Goal: Task Accomplishment & Management: Manage account settings

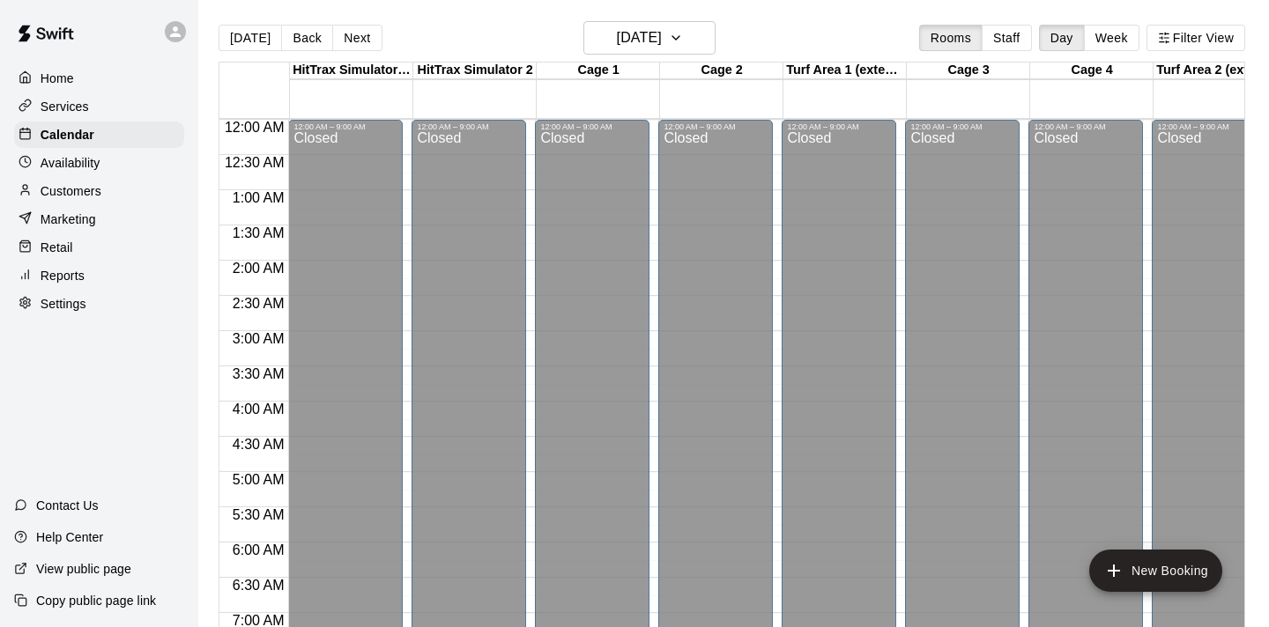
scroll to position [559, 0]
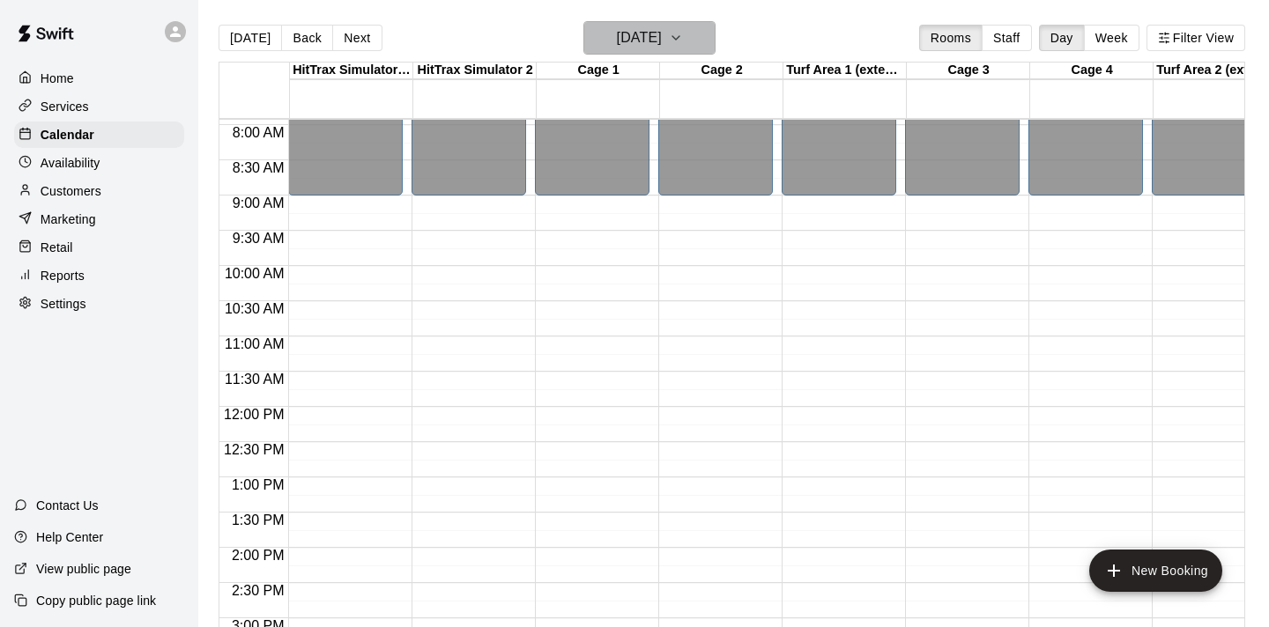
click at [683, 33] on icon "button" at bounding box center [676, 37] width 14 height 21
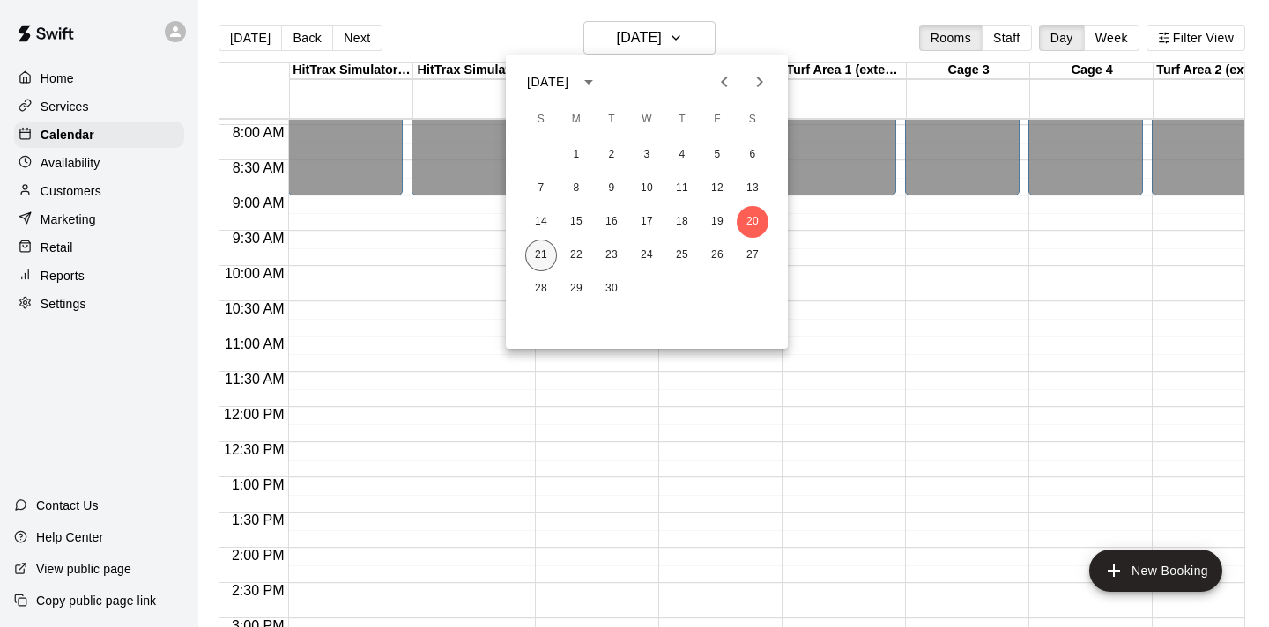
click at [546, 251] on button "21" at bounding box center [541, 256] width 32 height 32
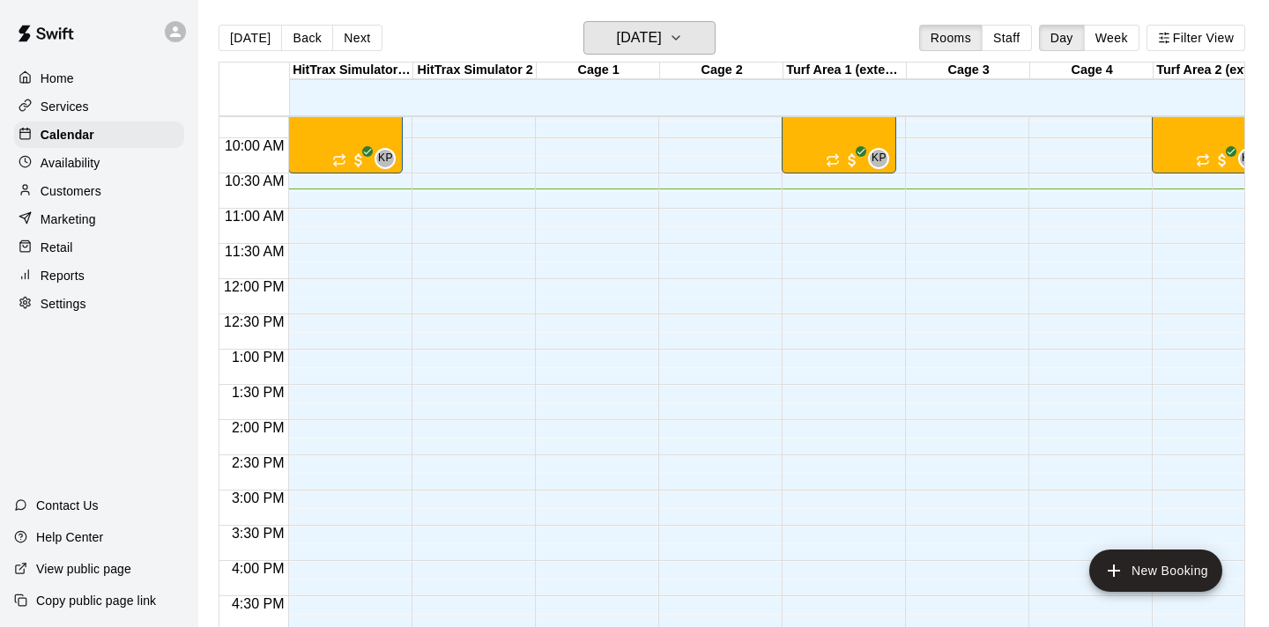
scroll to position [676, 0]
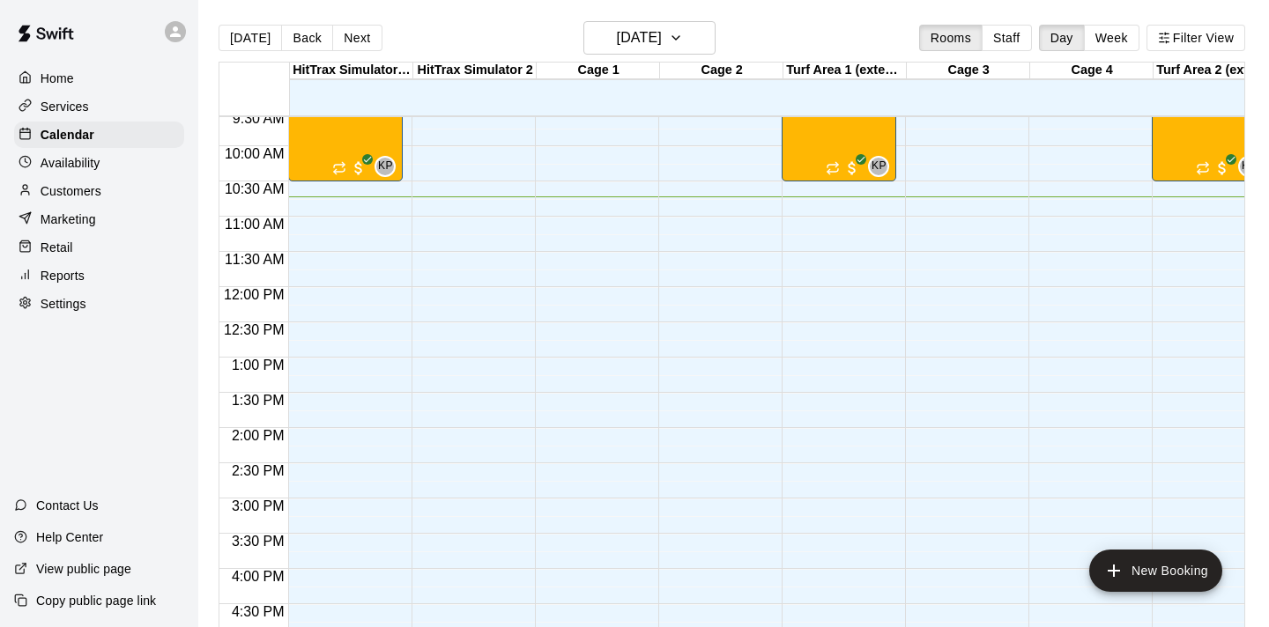
click at [58, 107] on p "Services" at bounding box center [65, 107] width 48 height 18
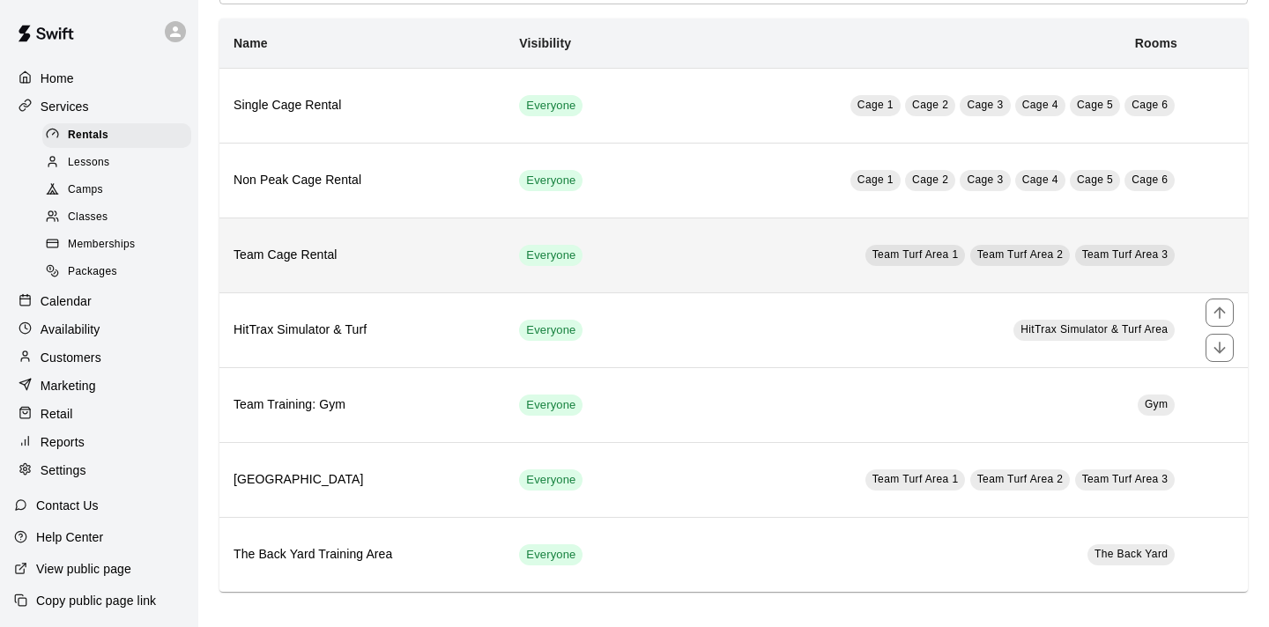
scroll to position [93, 0]
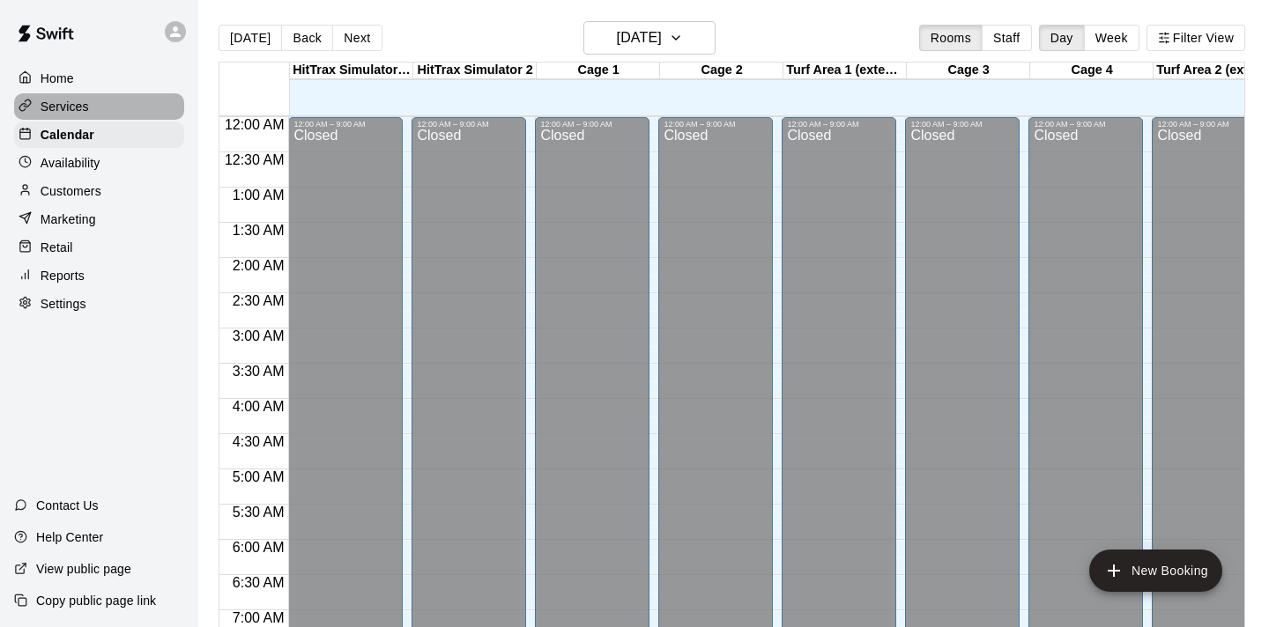
click at [61, 98] on p "Services" at bounding box center [65, 107] width 48 height 18
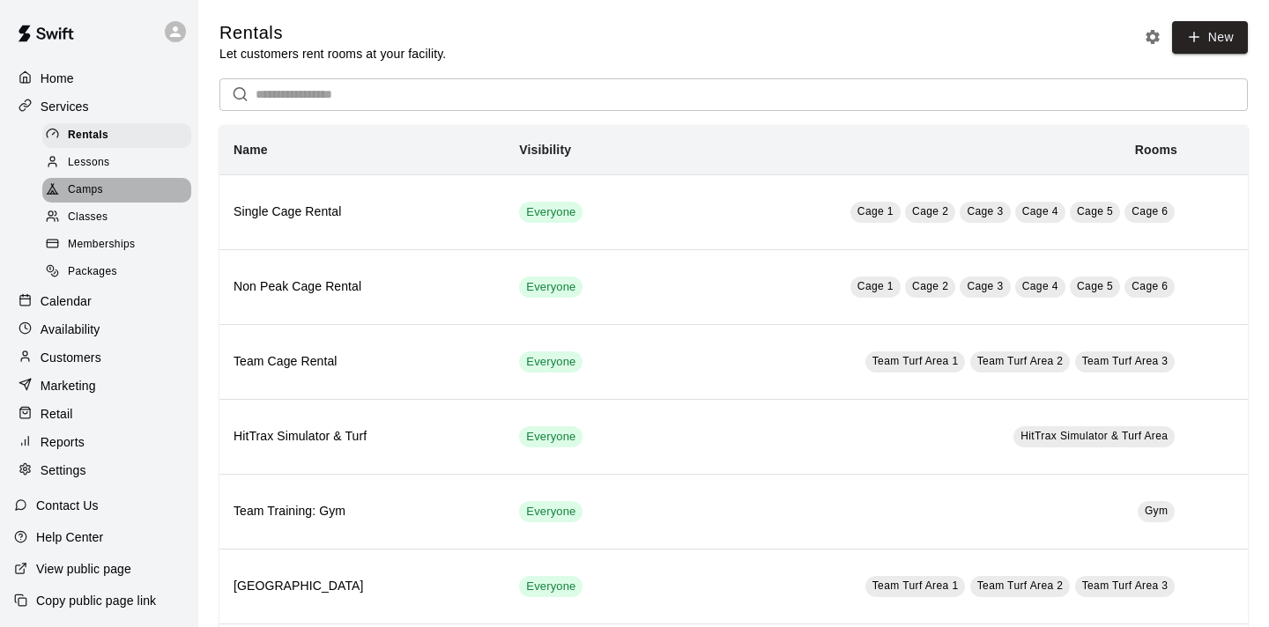
click at [83, 191] on span "Camps" at bounding box center [85, 191] width 35 height 18
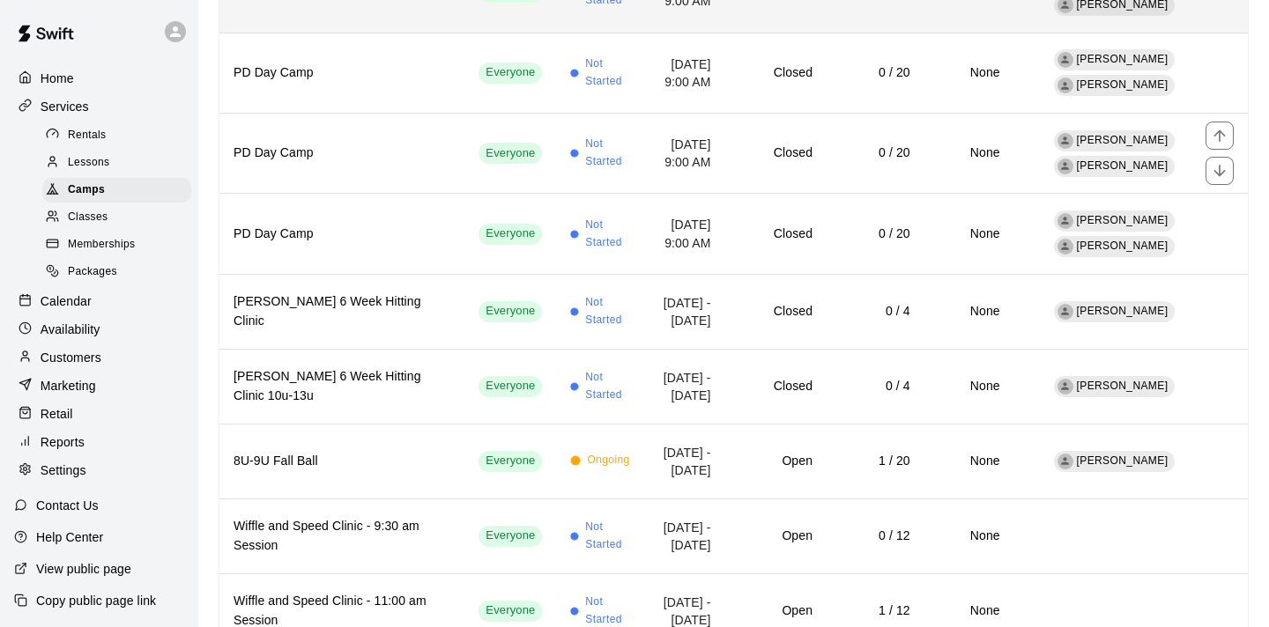
scroll to position [382, 0]
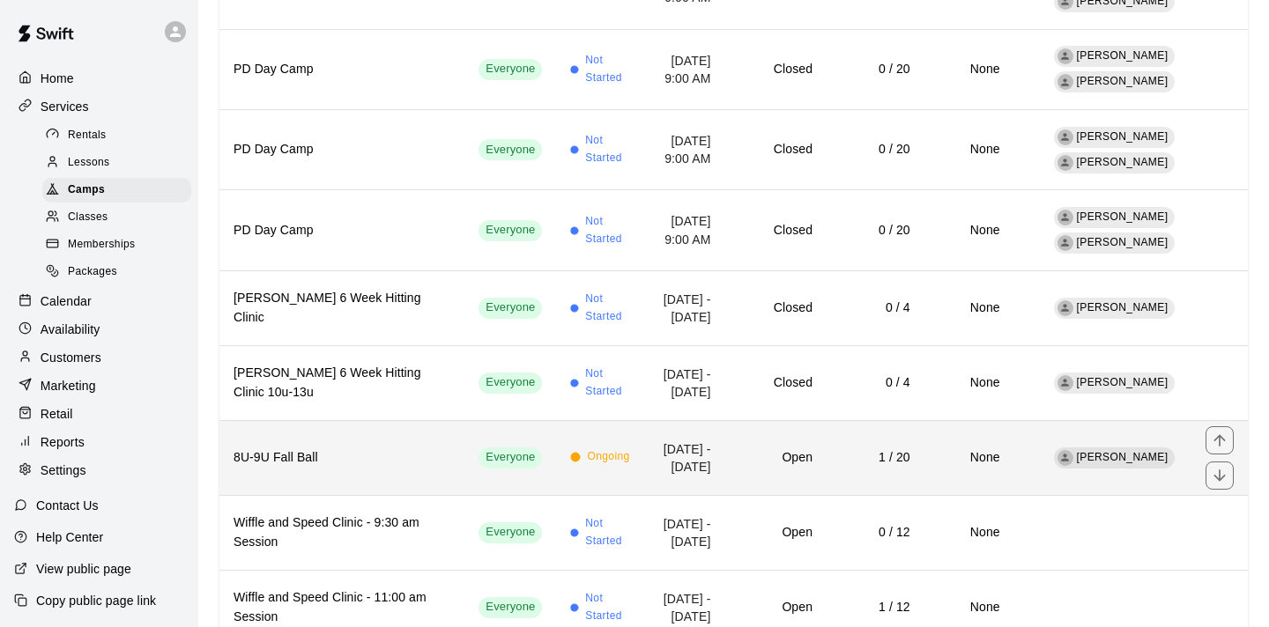
click at [587, 449] on span "Ongoing" at bounding box center [608, 458] width 42 height 18
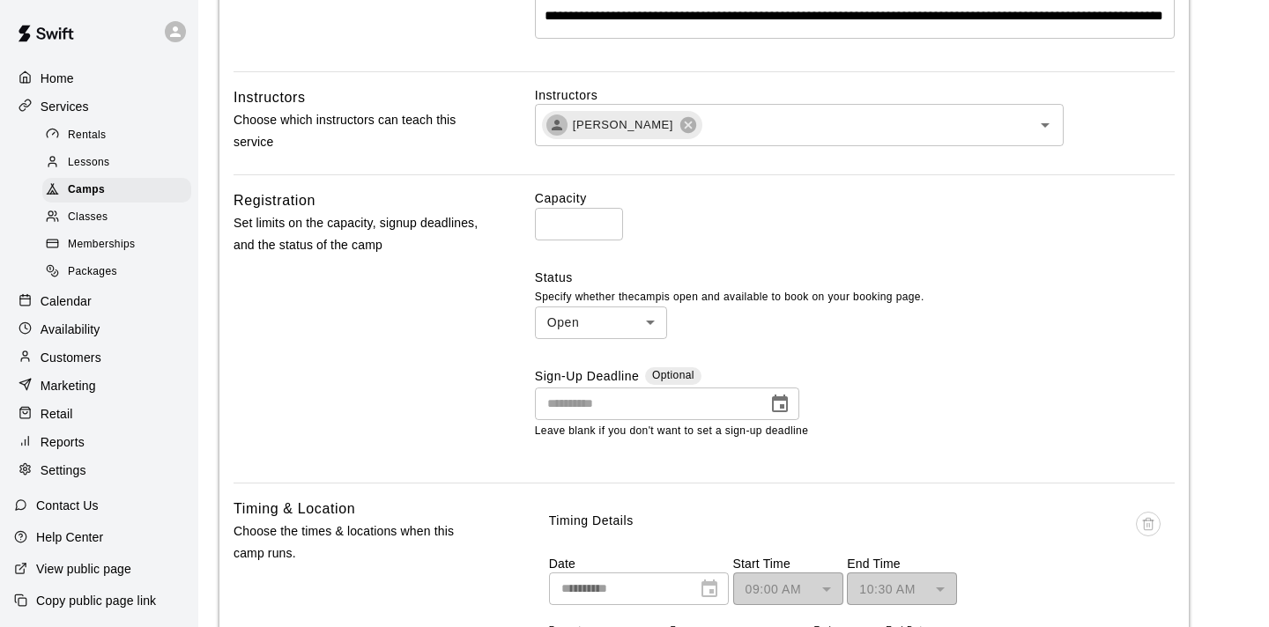
scroll to position [652, 0]
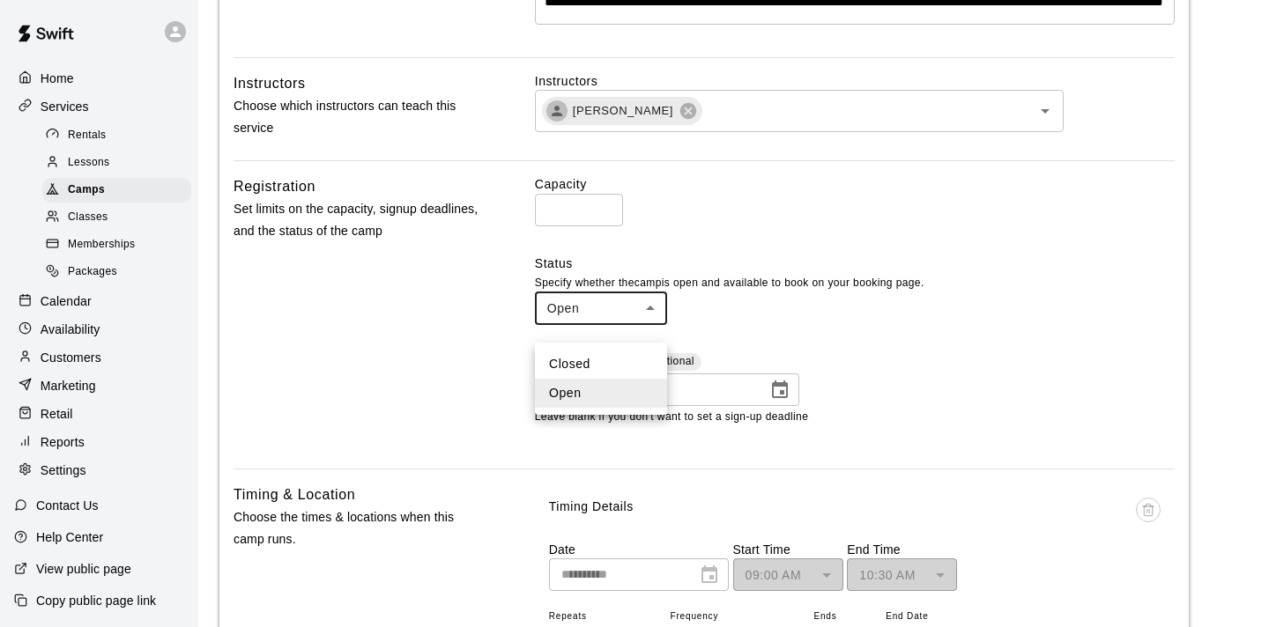
click at [649, 324] on body "**********" at bounding box center [634, 475] width 1269 height 2254
click at [606, 370] on li "Closed" at bounding box center [601, 364] width 132 height 29
type input "******"
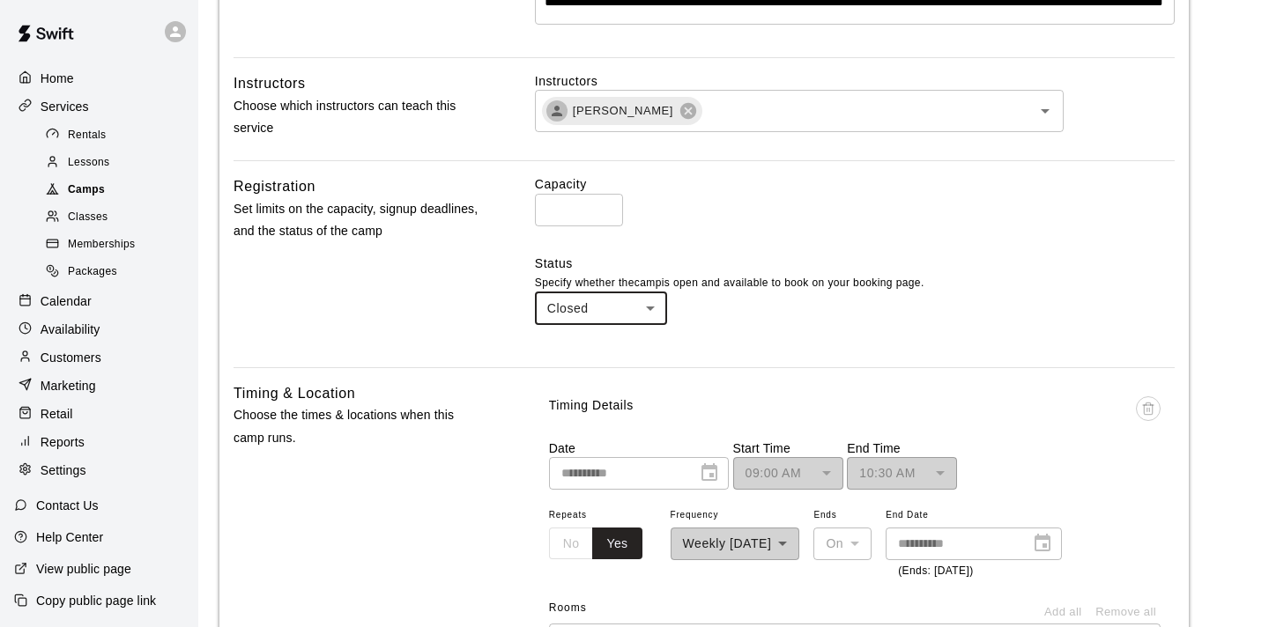
click at [87, 193] on span "Camps" at bounding box center [86, 191] width 37 height 18
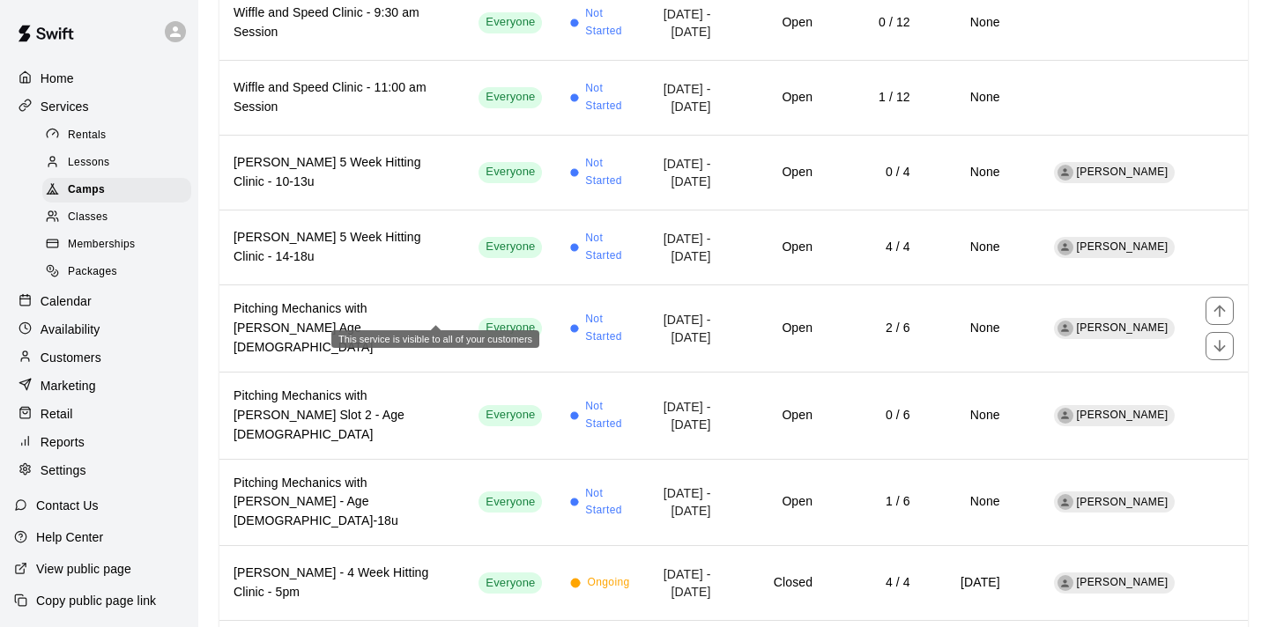
scroll to position [900, 0]
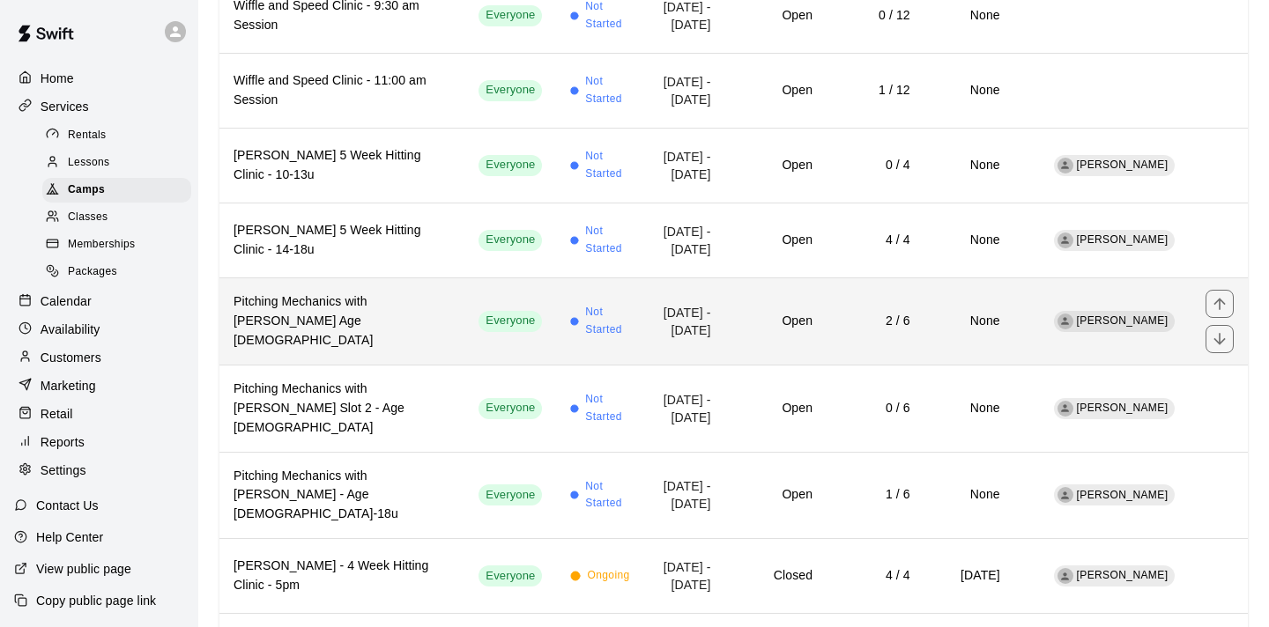
click at [301, 293] on h6 "Pitching Mechanics with [PERSON_NAME] Age [DEMOGRAPHIC_DATA]" at bounding box center [342, 322] width 217 height 58
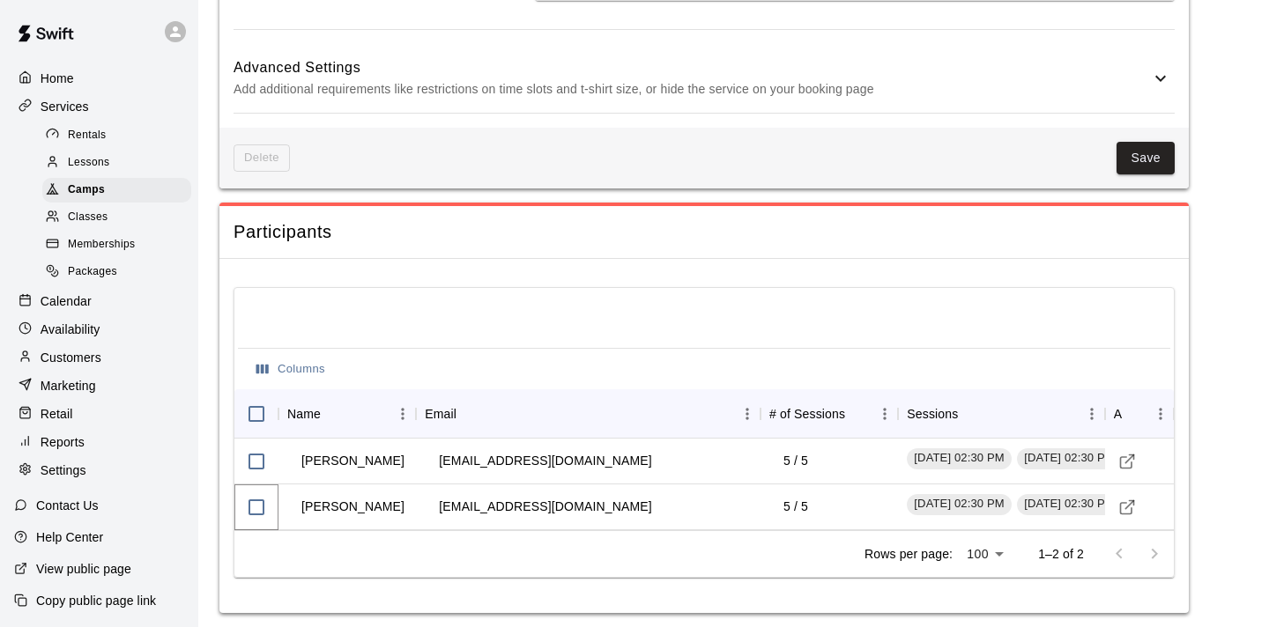
scroll to position [1522, 0]
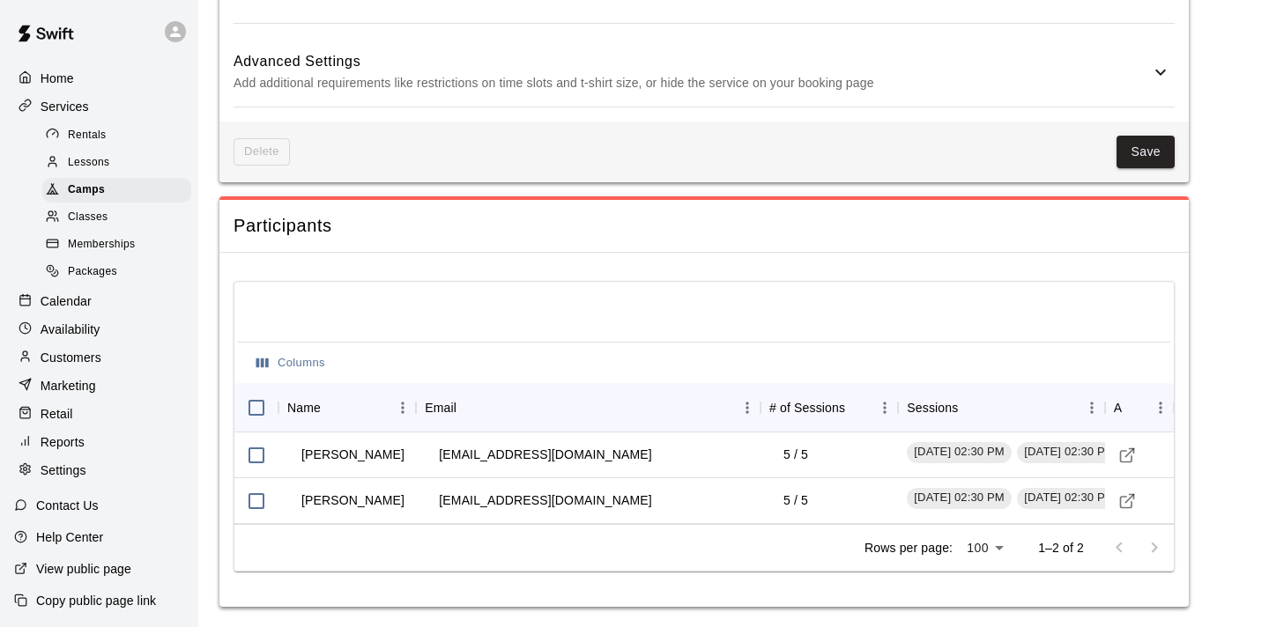
click at [73, 362] on p "Customers" at bounding box center [71, 358] width 61 height 18
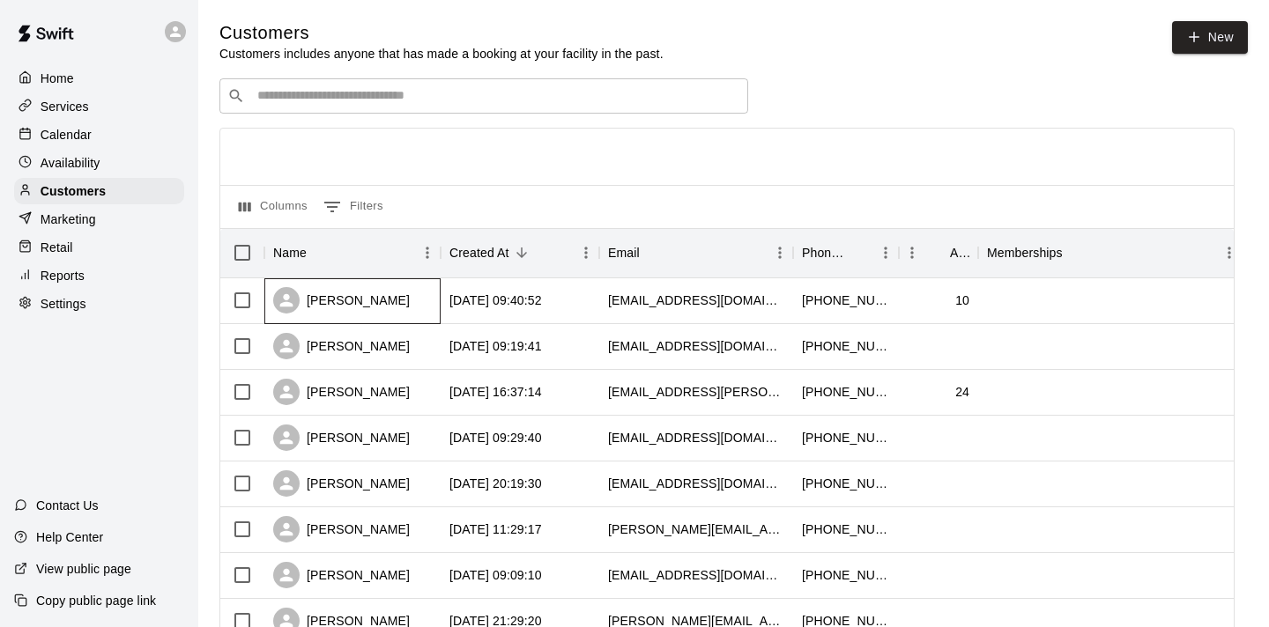
click at [358, 294] on div "[PERSON_NAME]" at bounding box center [341, 300] width 137 height 26
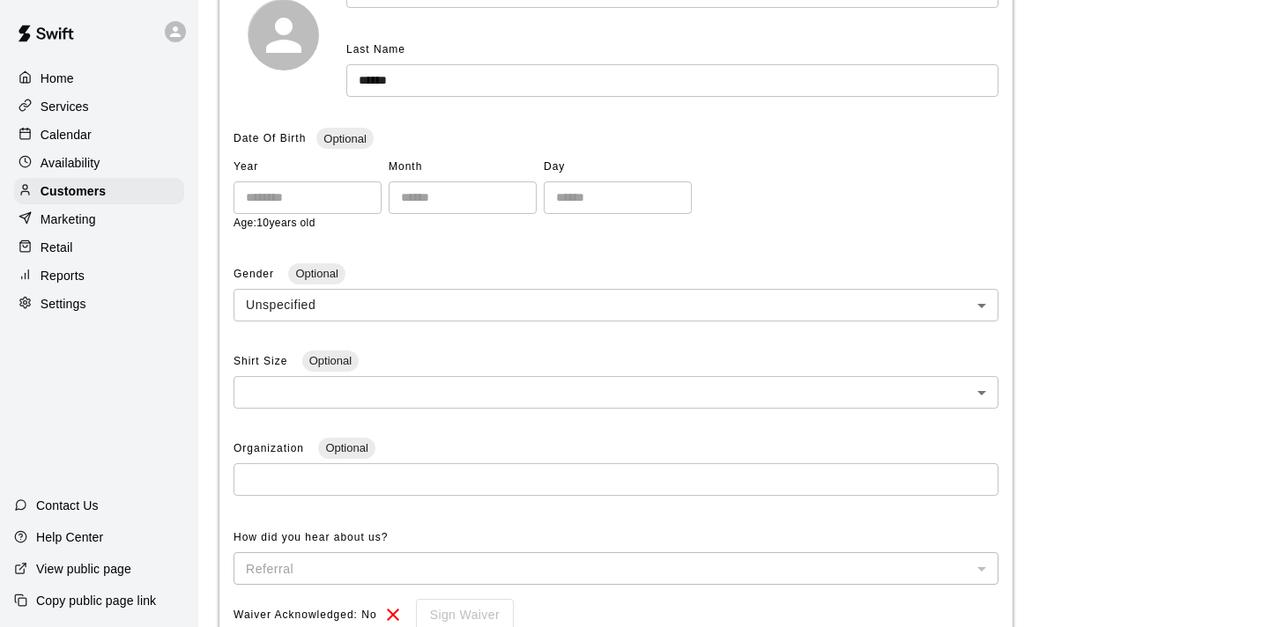
scroll to position [280, 0]
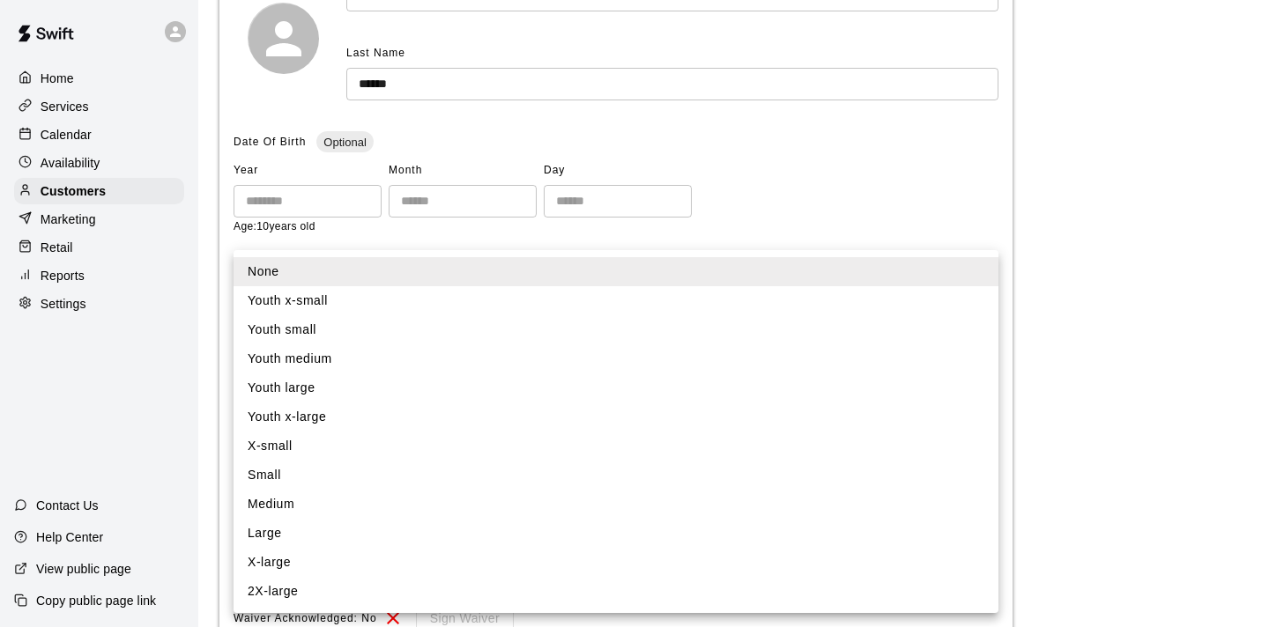
click at [986, 403] on body "**********" at bounding box center [634, 355] width 1269 height 1271
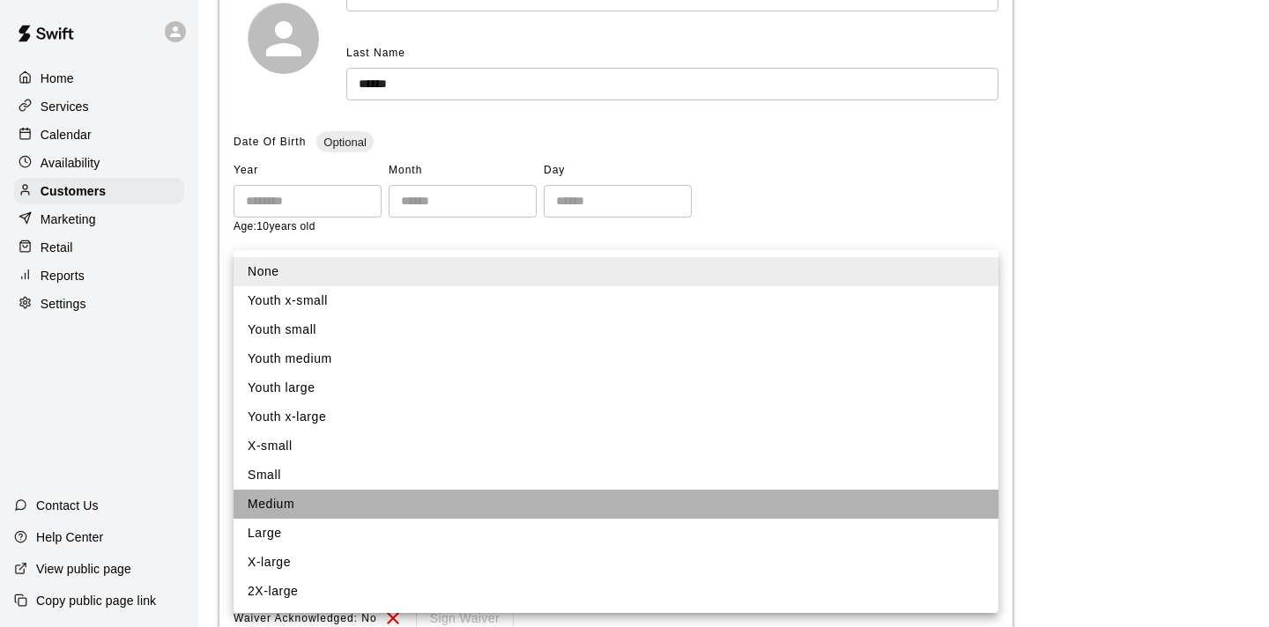
click at [773, 499] on li "Medium" at bounding box center [616, 504] width 765 height 29
type input "*"
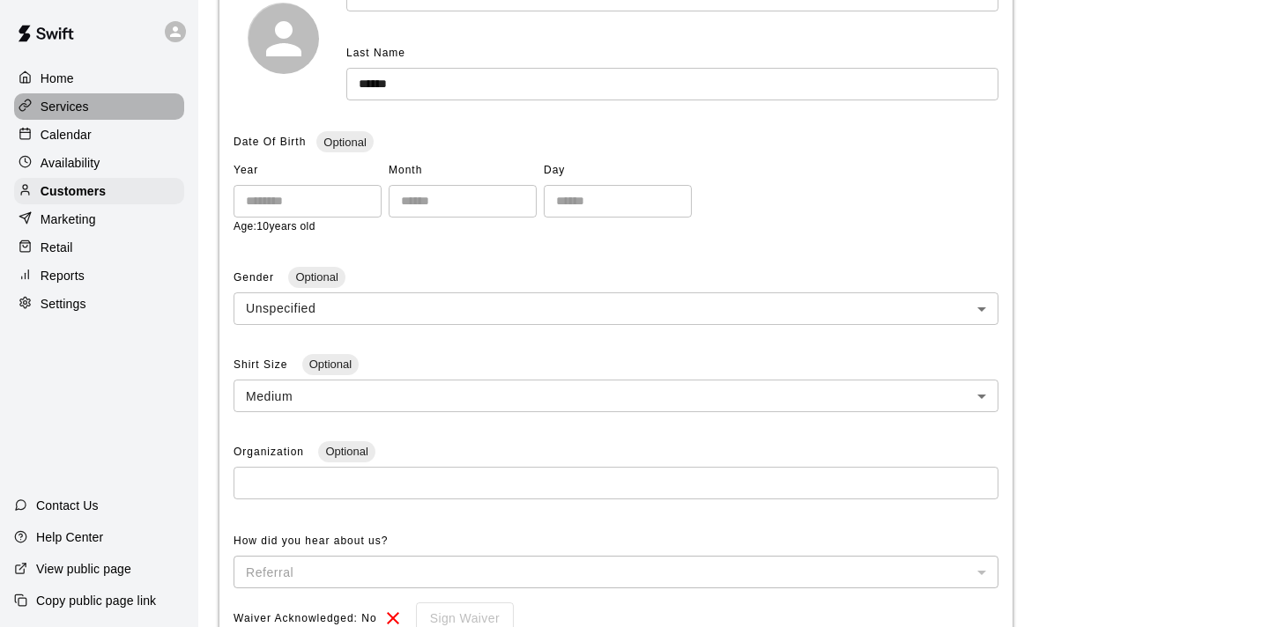
click at [53, 100] on p "Services" at bounding box center [65, 107] width 48 height 18
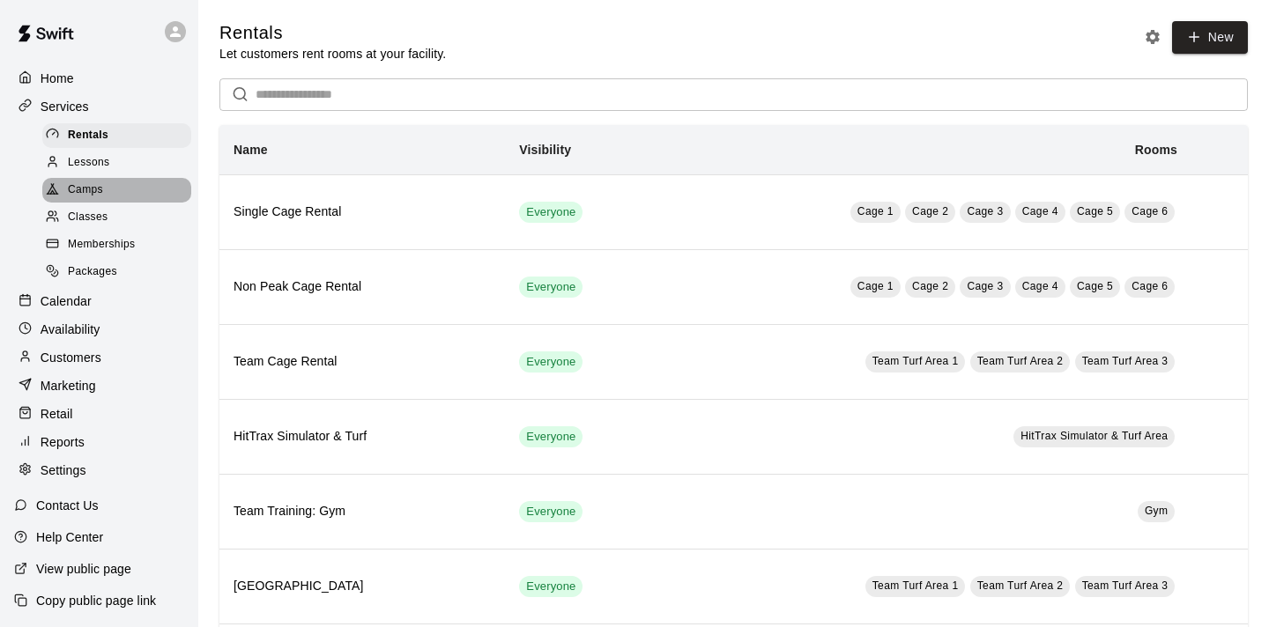
click at [99, 184] on span "Camps" at bounding box center [85, 191] width 35 height 18
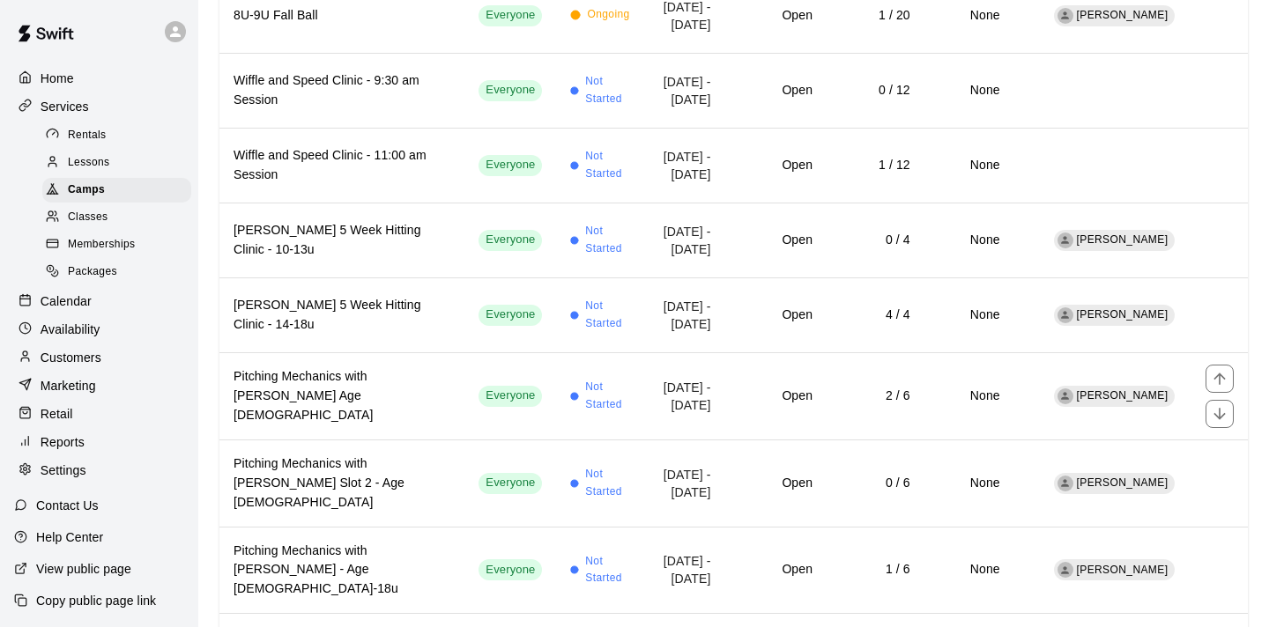
scroll to position [828, 0]
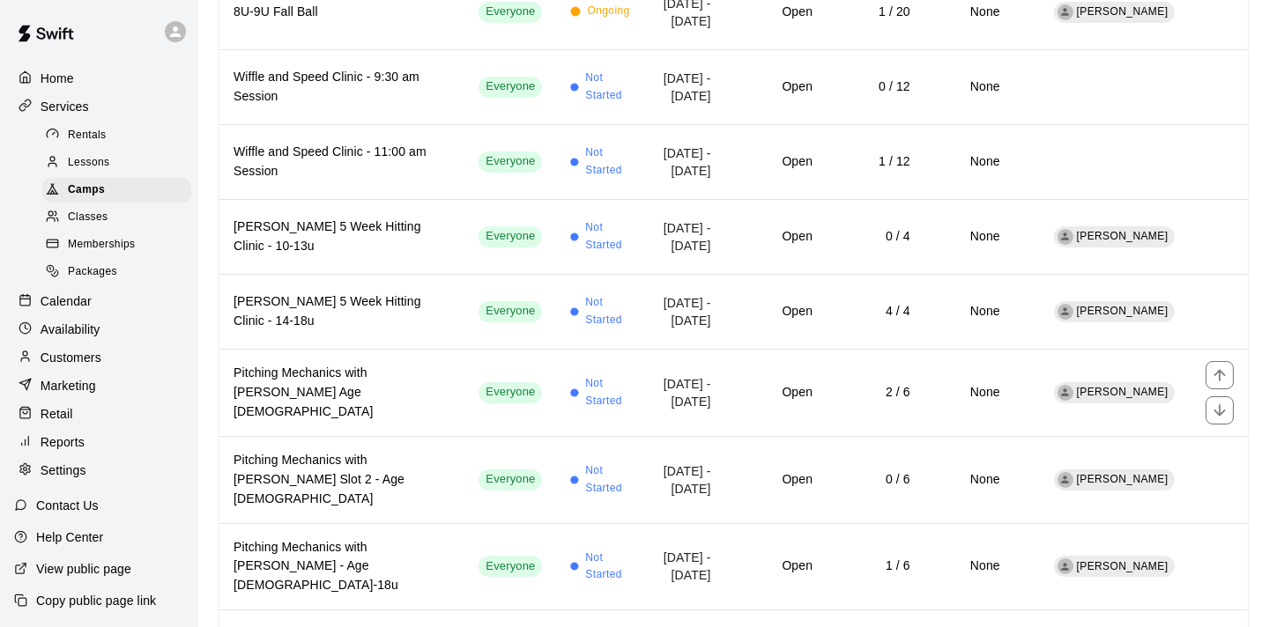
click at [294, 372] on h6 "Pitching Mechanics with [PERSON_NAME] Age [DEMOGRAPHIC_DATA]" at bounding box center [342, 393] width 217 height 58
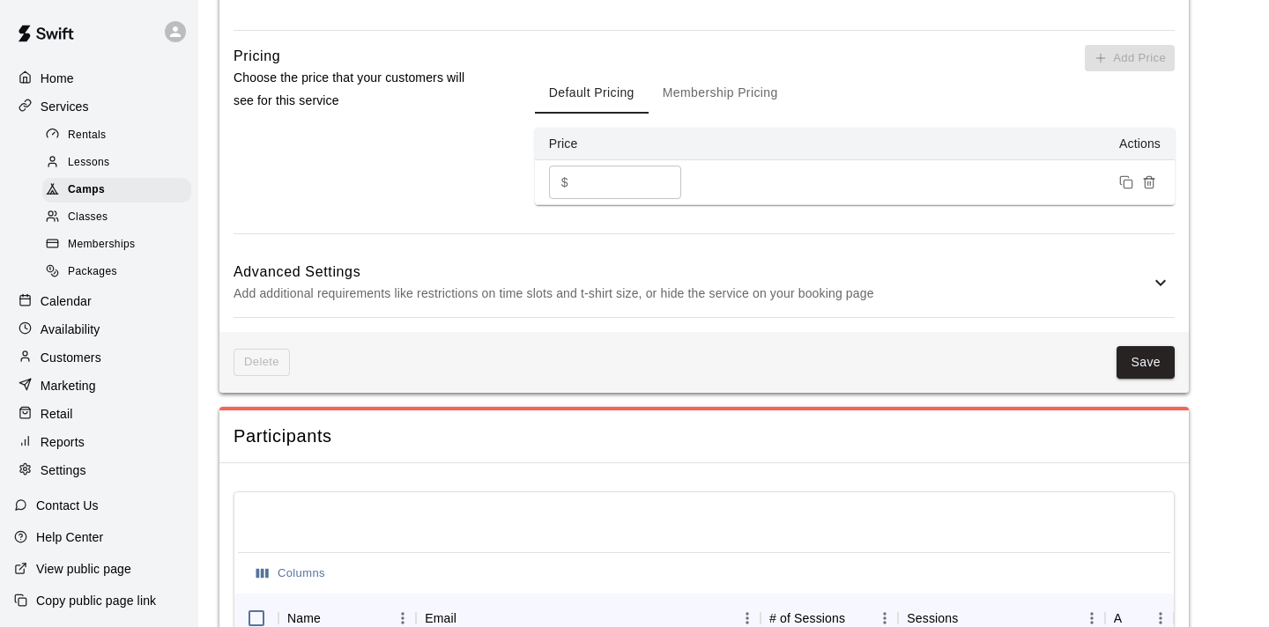
scroll to position [1312, 0]
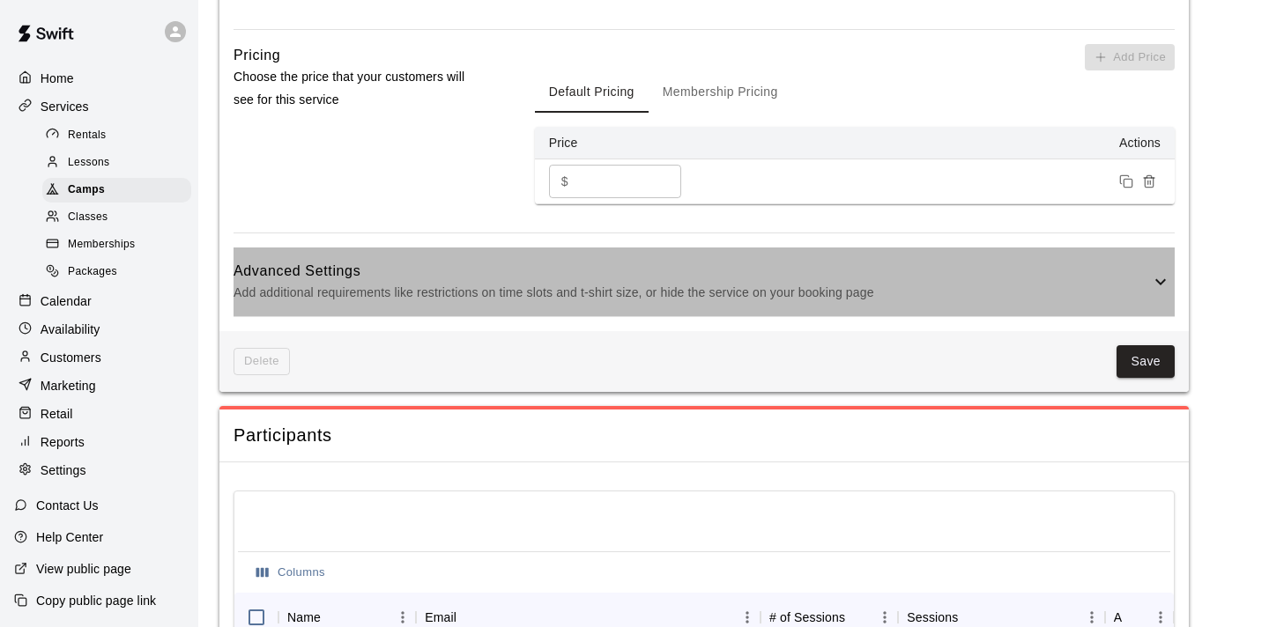
click at [1158, 283] on icon at bounding box center [1160, 281] width 21 height 21
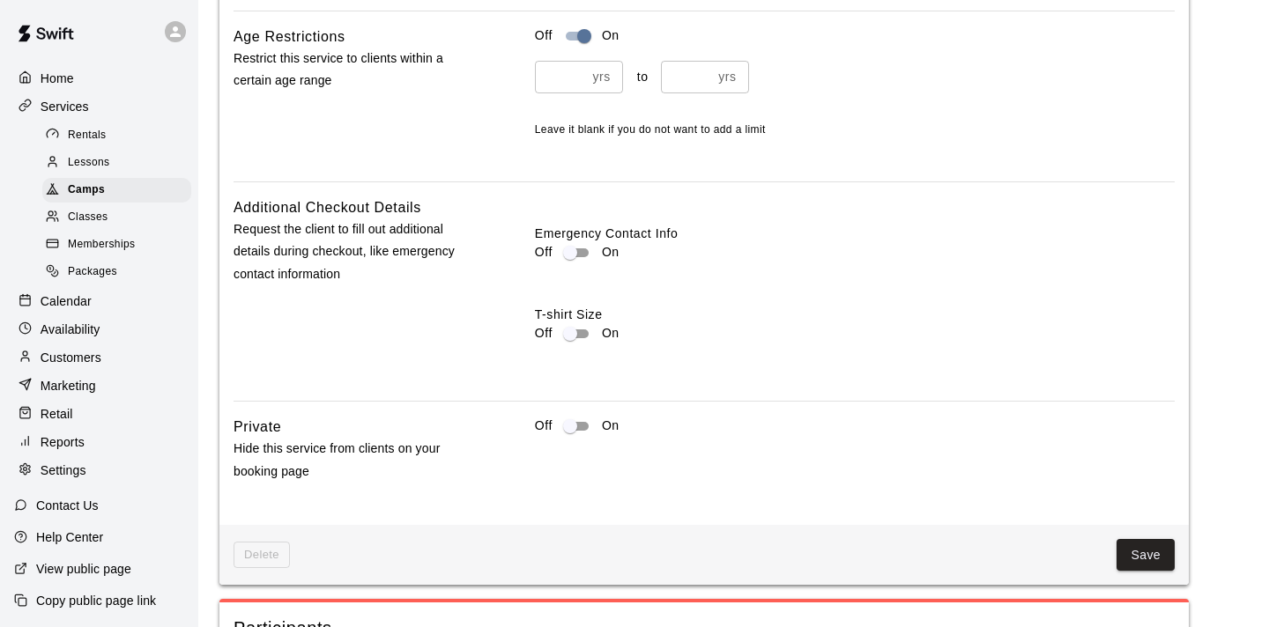
scroll to position [1858, 0]
click at [56, 351] on p "Customers" at bounding box center [71, 358] width 61 height 18
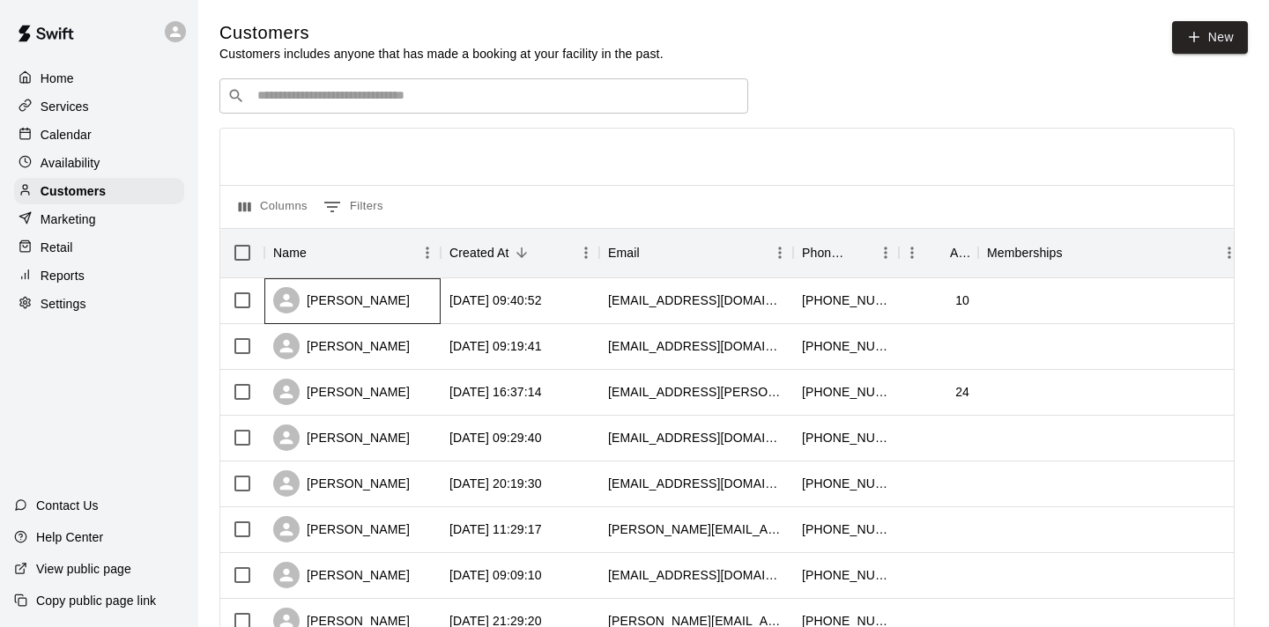
click at [350, 308] on div "[PERSON_NAME]" at bounding box center [341, 300] width 137 height 26
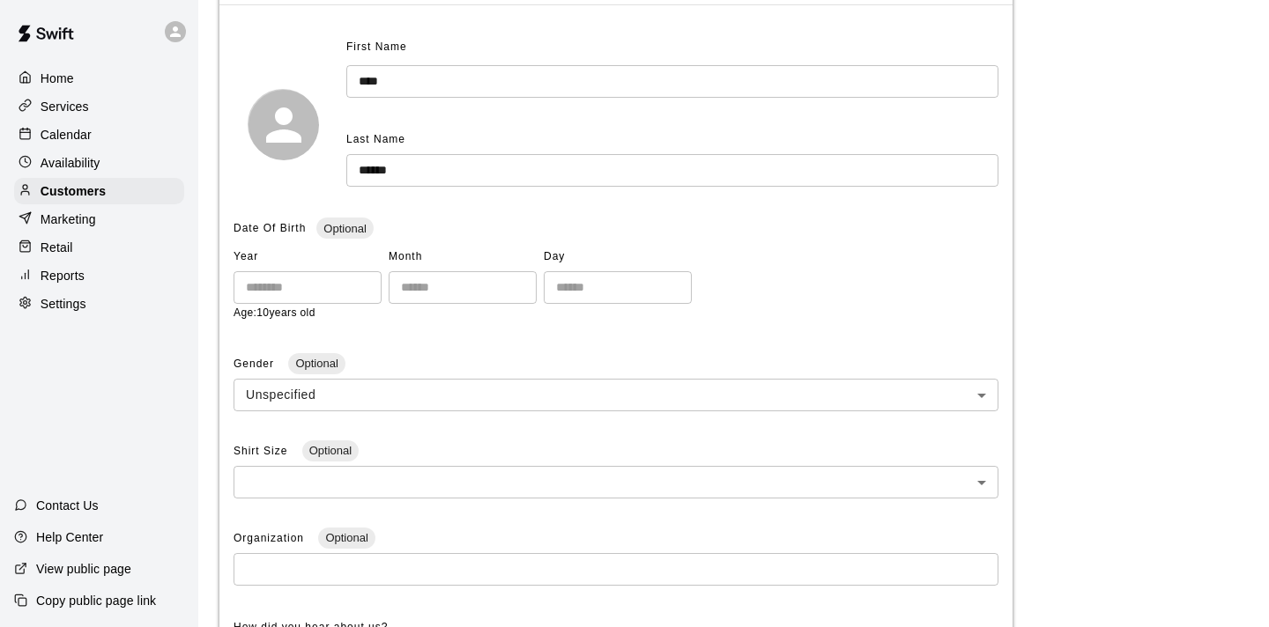
scroll to position [220, 0]
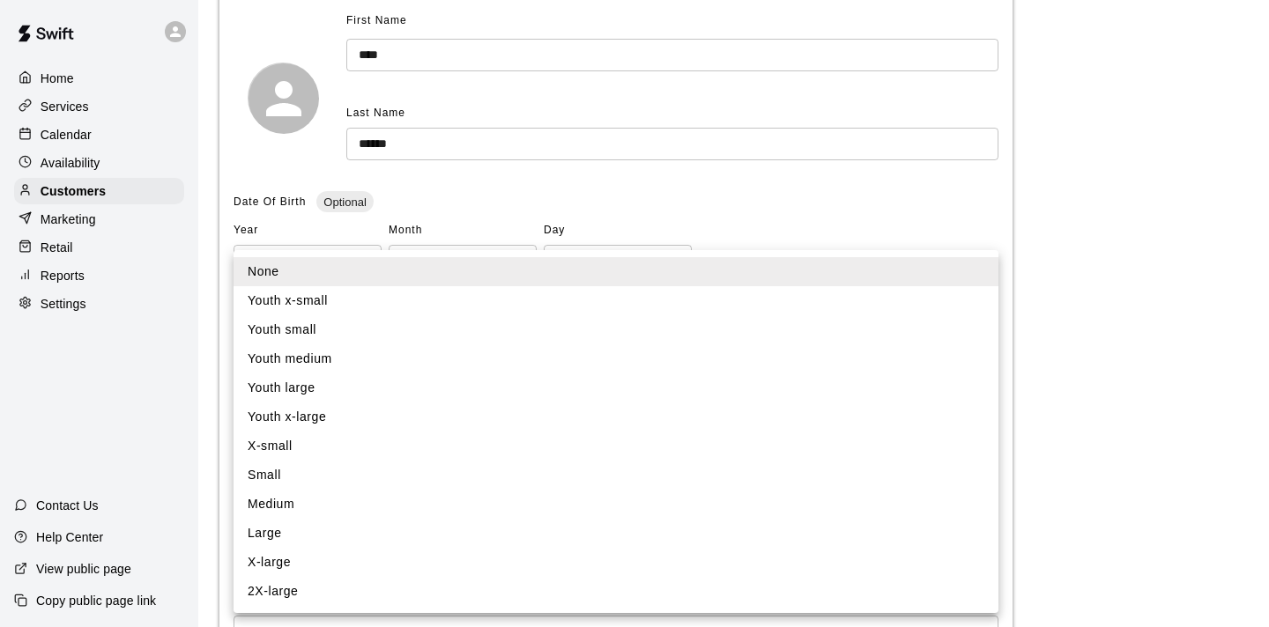
click at [984, 458] on body "**********" at bounding box center [634, 415] width 1269 height 1271
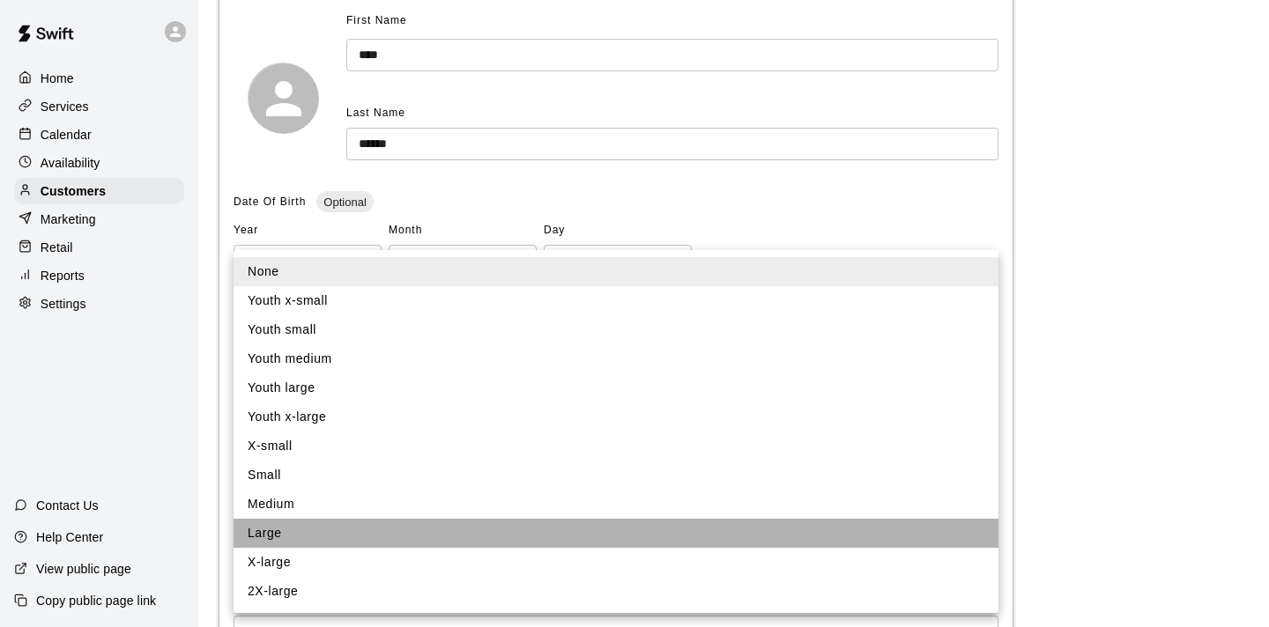
click at [733, 539] on li "Large" at bounding box center [616, 533] width 765 height 29
type input "*"
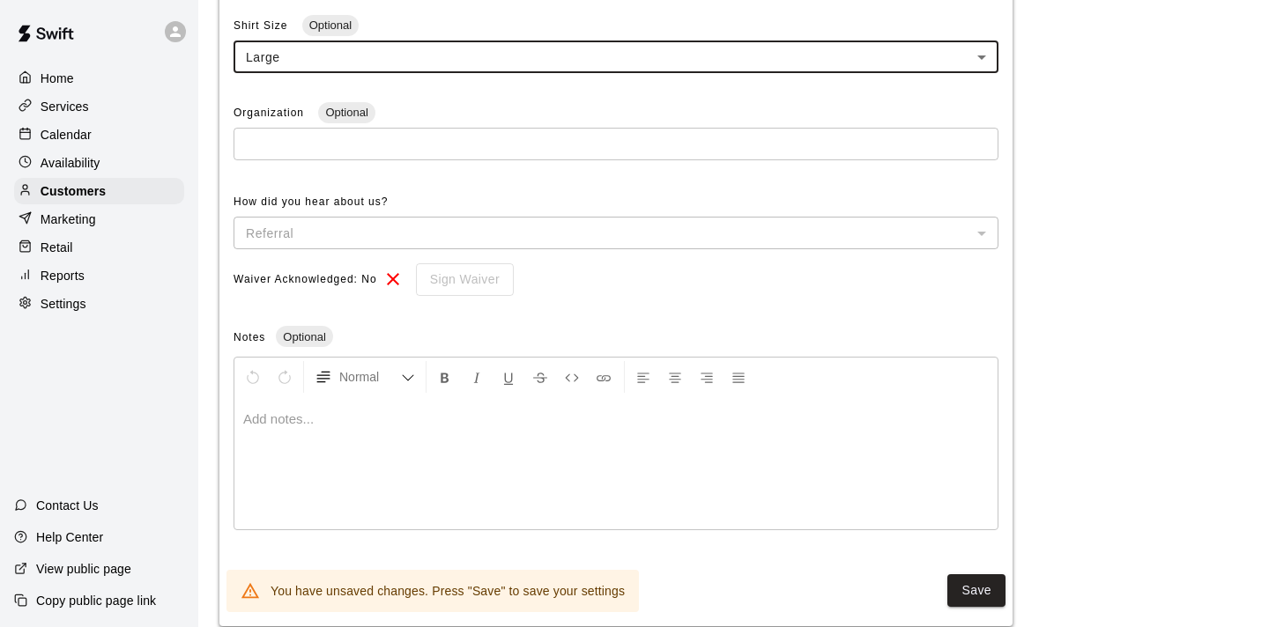
scroll to position [655, 0]
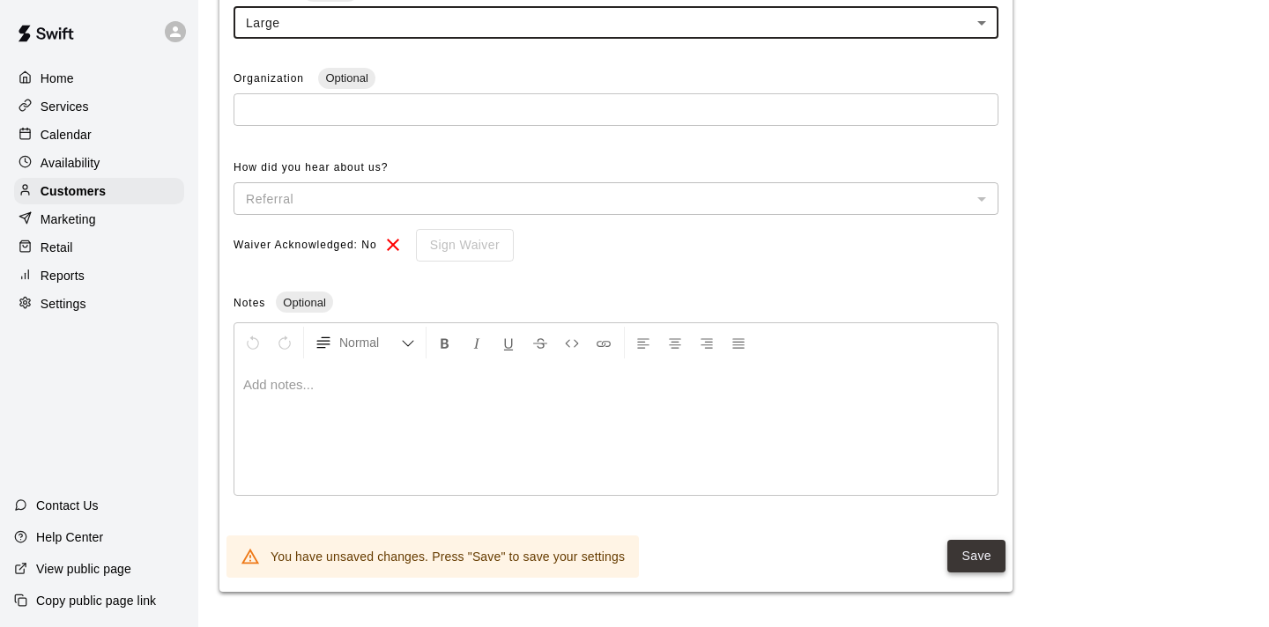
click at [975, 562] on button "Save" at bounding box center [976, 556] width 58 height 33
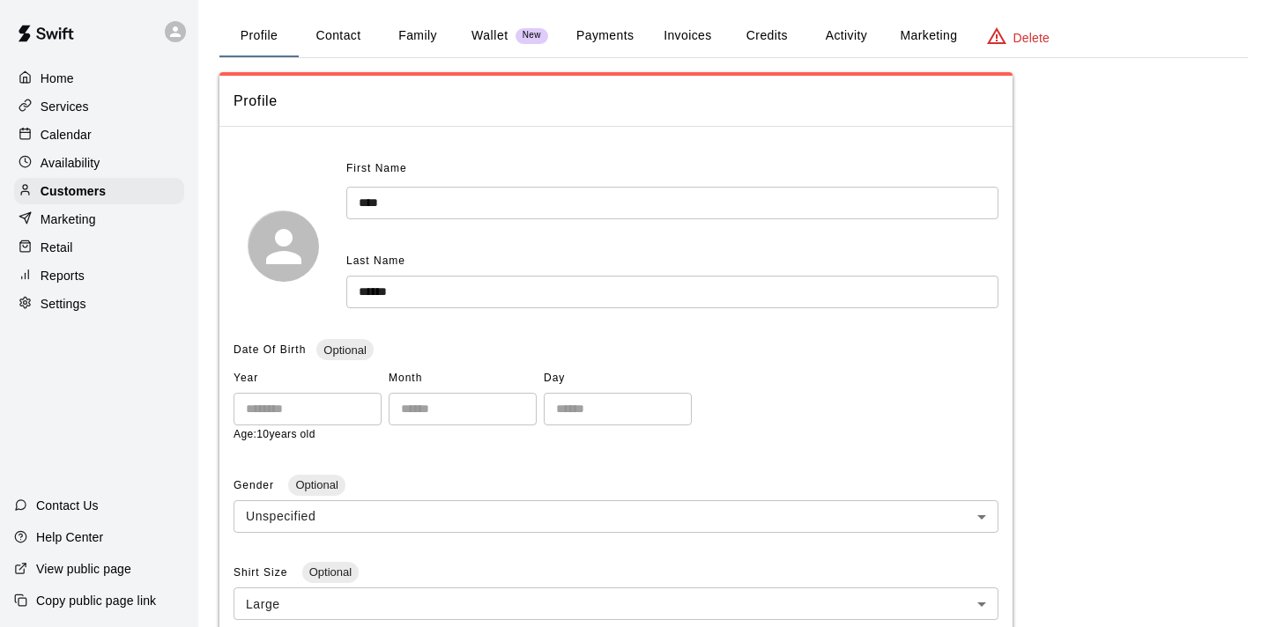
scroll to position [59, 0]
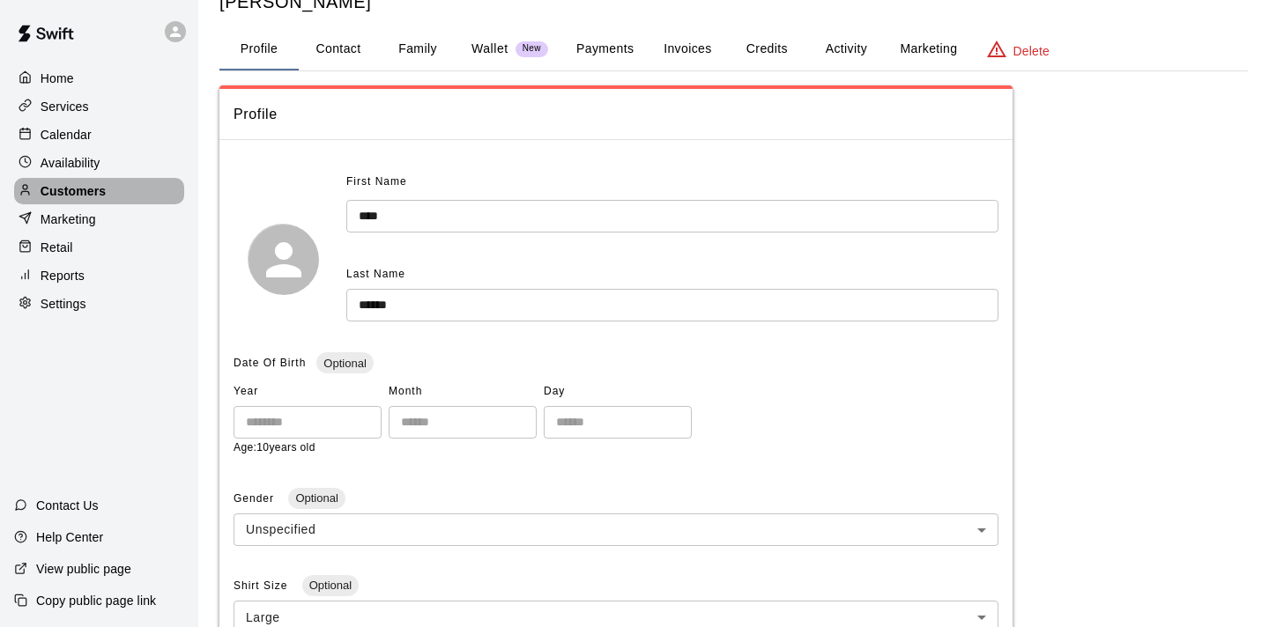
click at [63, 187] on p "Customers" at bounding box center [73, 191] width 65 height 18
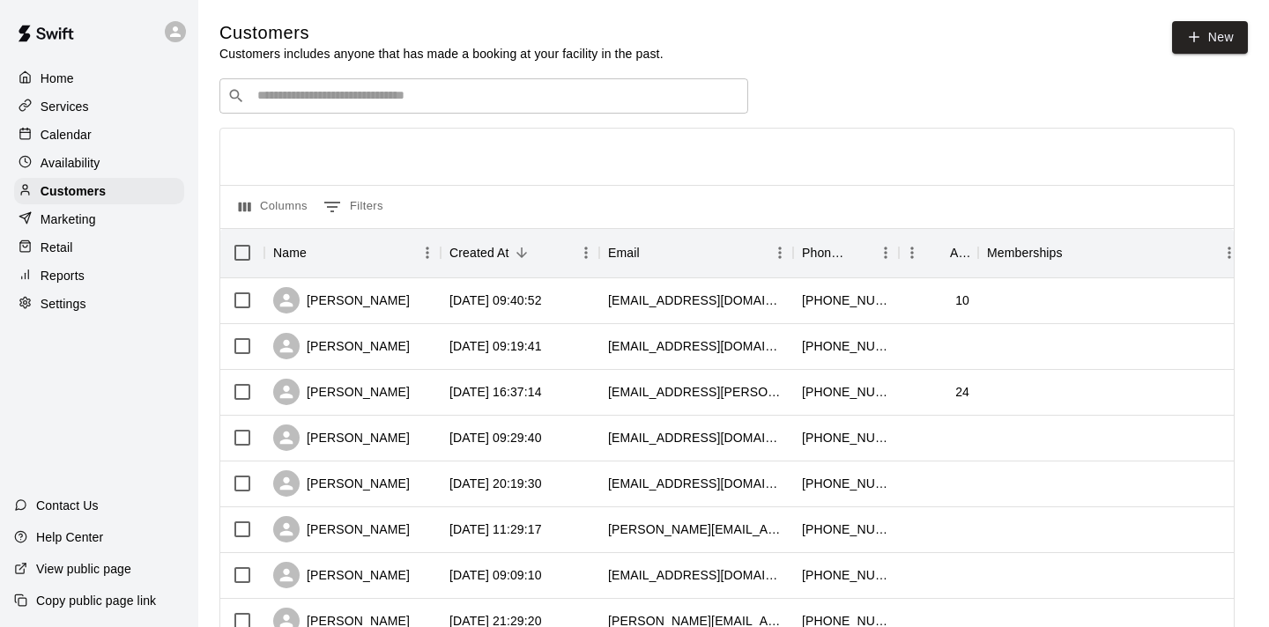
click at [74, 110] on p "Services" at bounding box center [65, 107] width 48 height 18
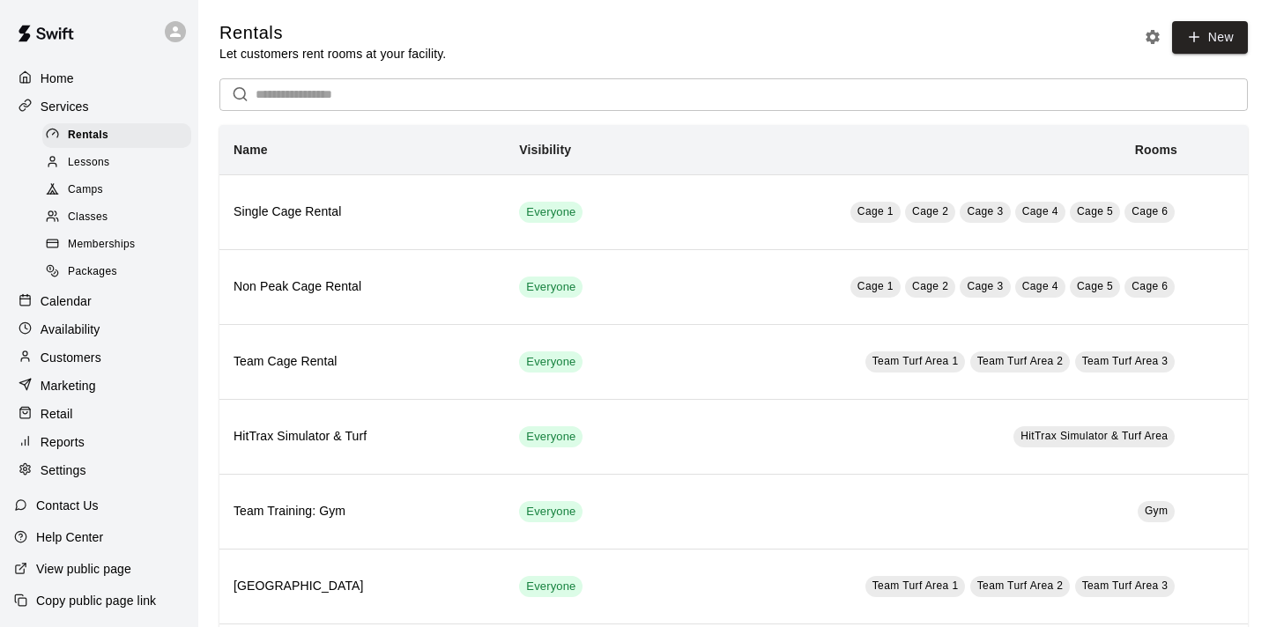
click at [82, 190] on span "Camps" at bounding box center [85, 191] width 35 height 18
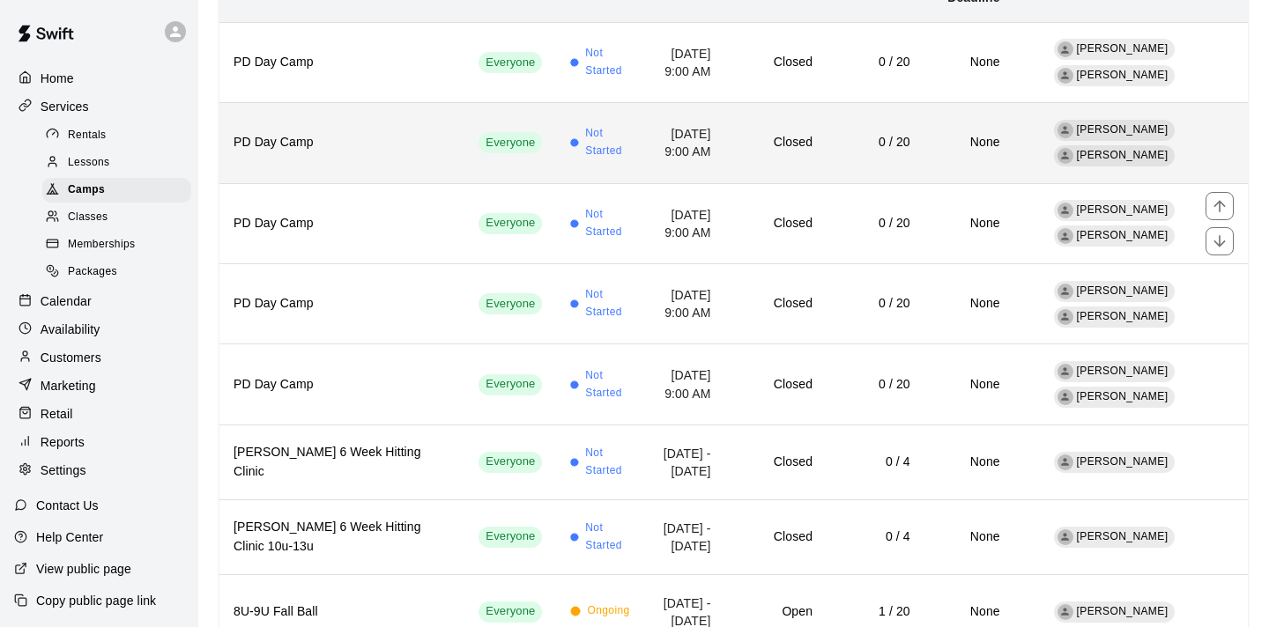
scroll to position [231, 0]
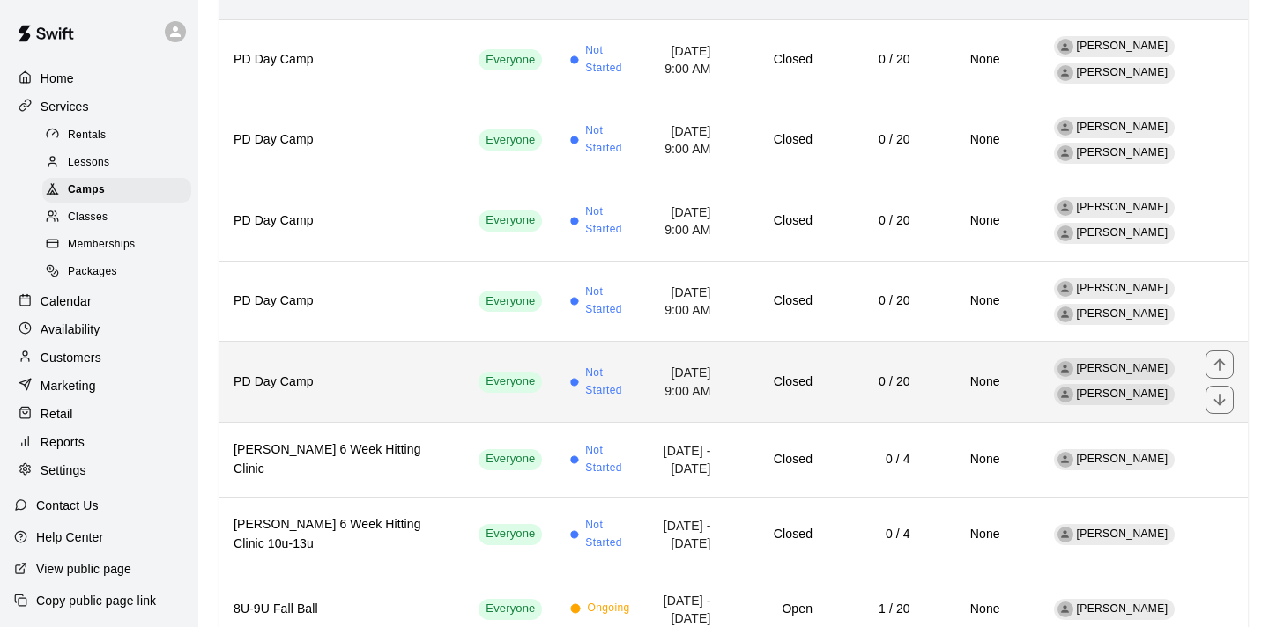
click at [739, 373] on h6 "Closed" at bounding box center [775, 382] width 73 height 19
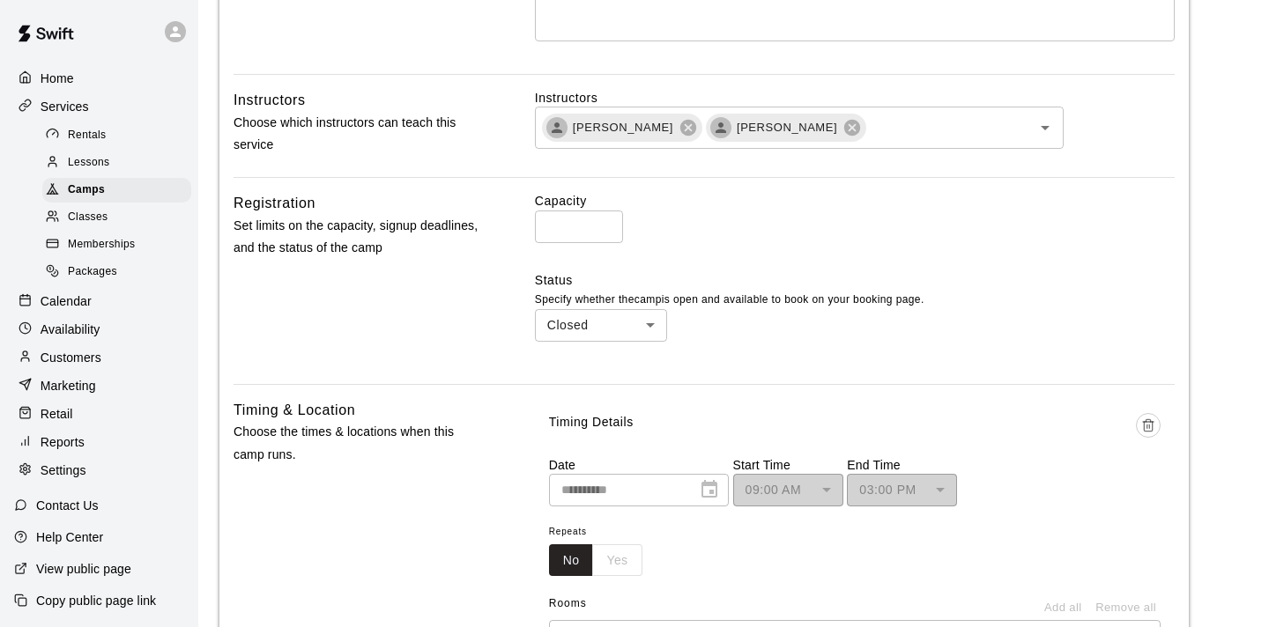
scroll to position [519, 0]
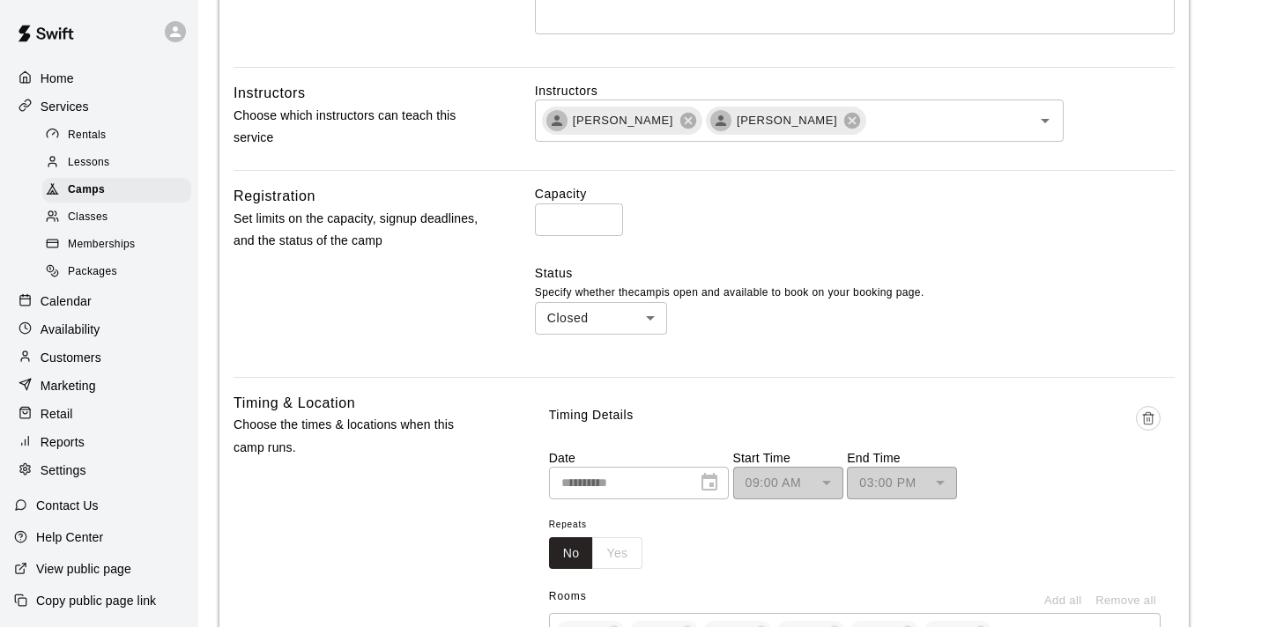
click at [650, 318] on body "**********" at bounding box center [634, 489] width 1269 height 2017
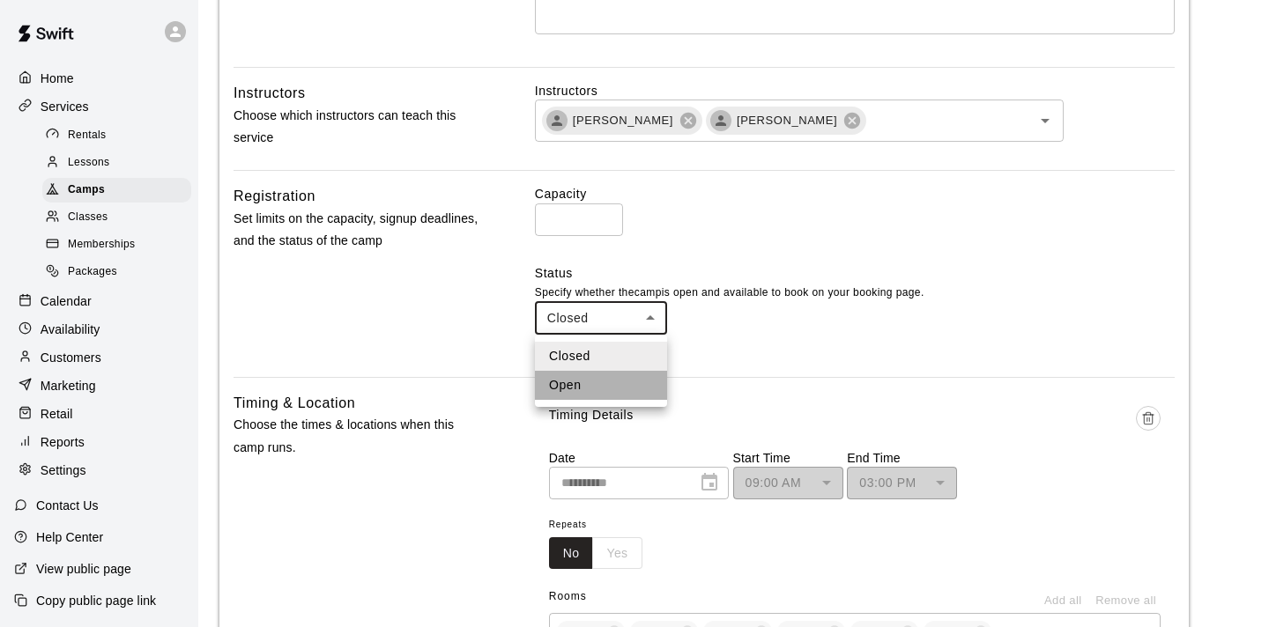
click at [619, 380] on li "Open" at bounding box center [601, 385] width 132 height 29
type input "****"
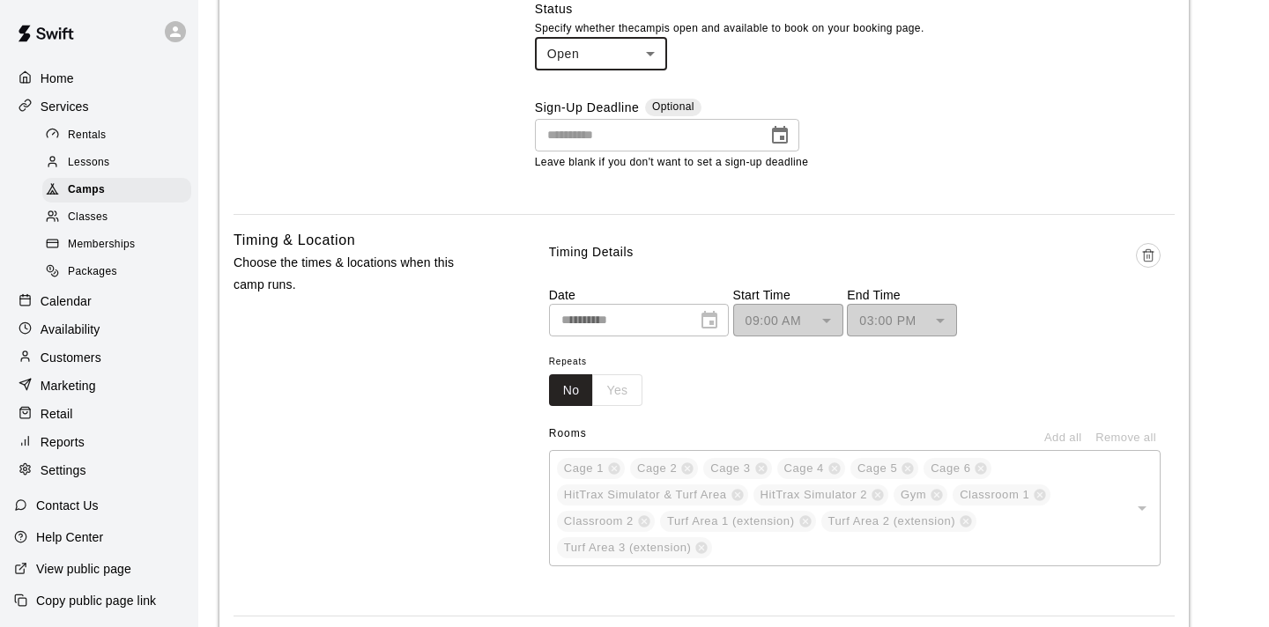
scroll to position [791, 0]
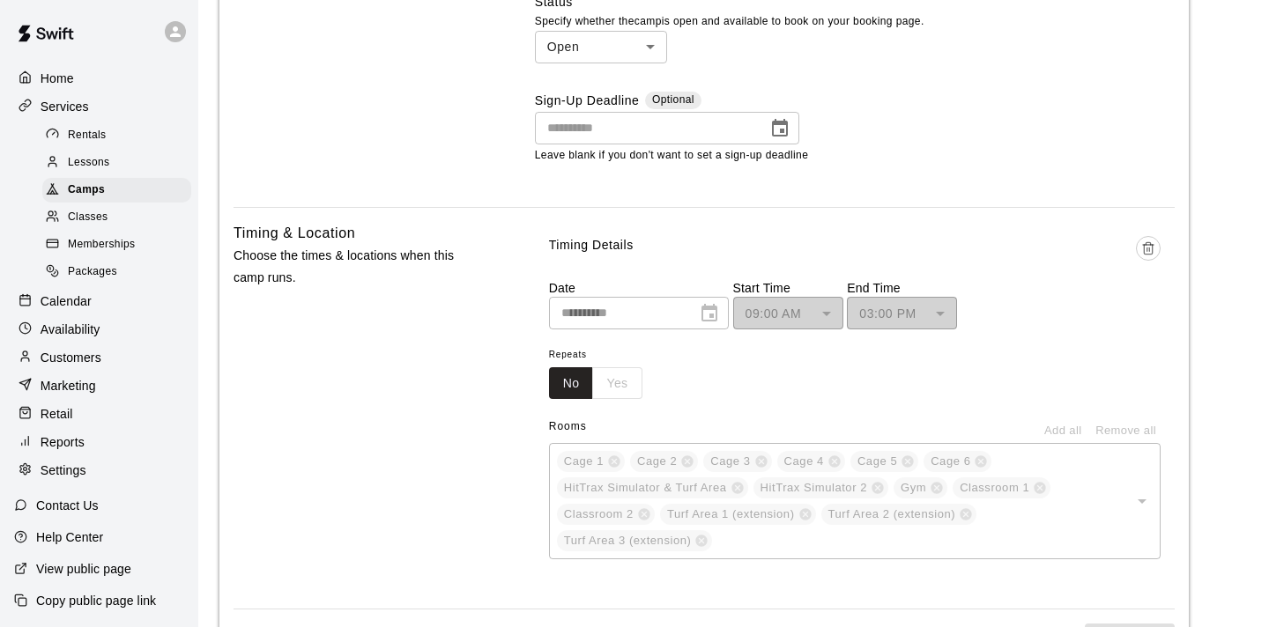
click at [721, 315] on div "**********" at bounding box center [639, 313] width 180 height 33
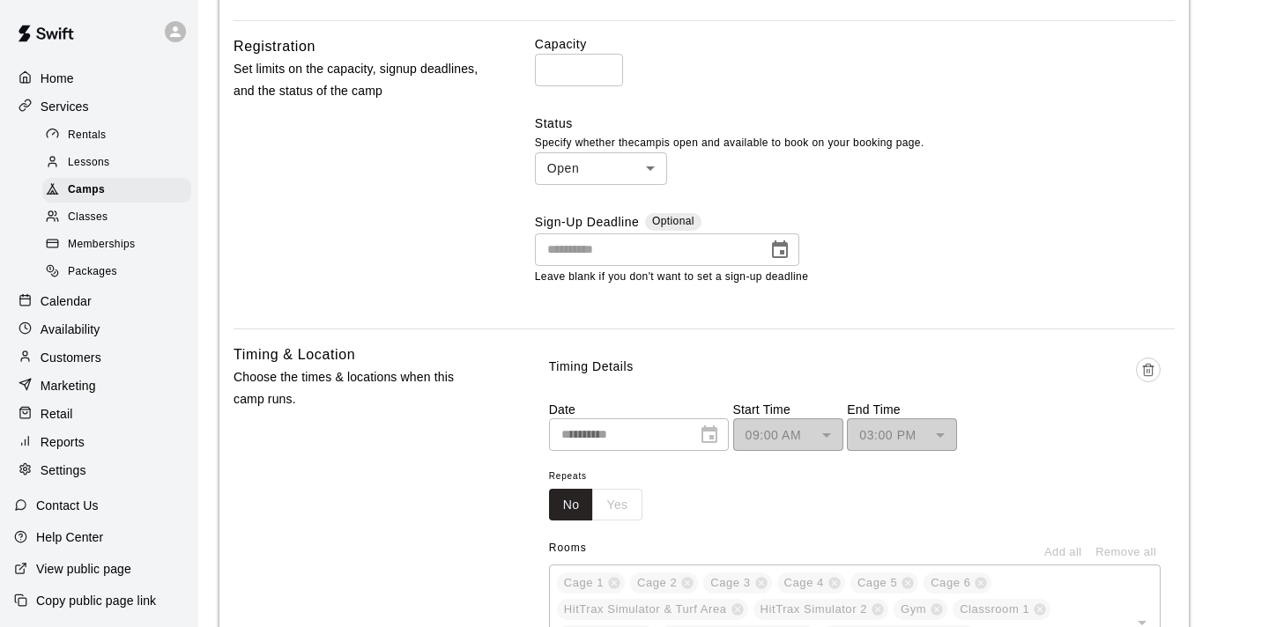
scroll to position [666, 0]
click at [1147, 376] on icon "Delete time" at bounding box center [1148, 373] width 14 height 14
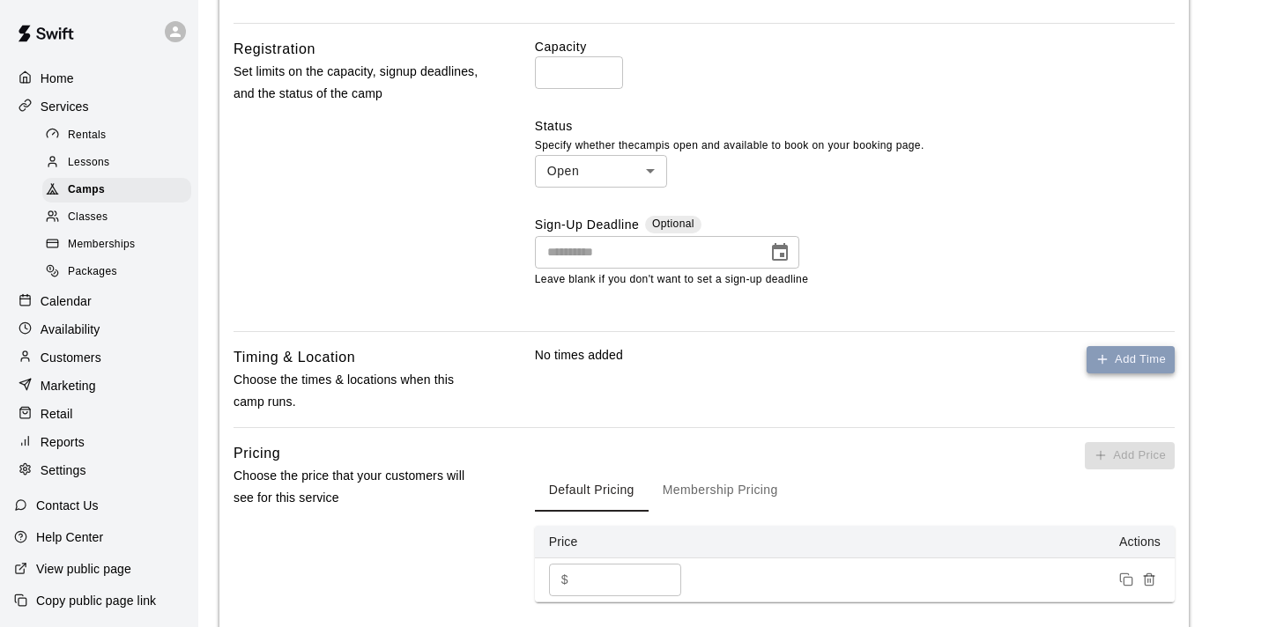
click at [1120, 357] on button "Add Time" at bounding box center [1131, 359] width 88 height 27
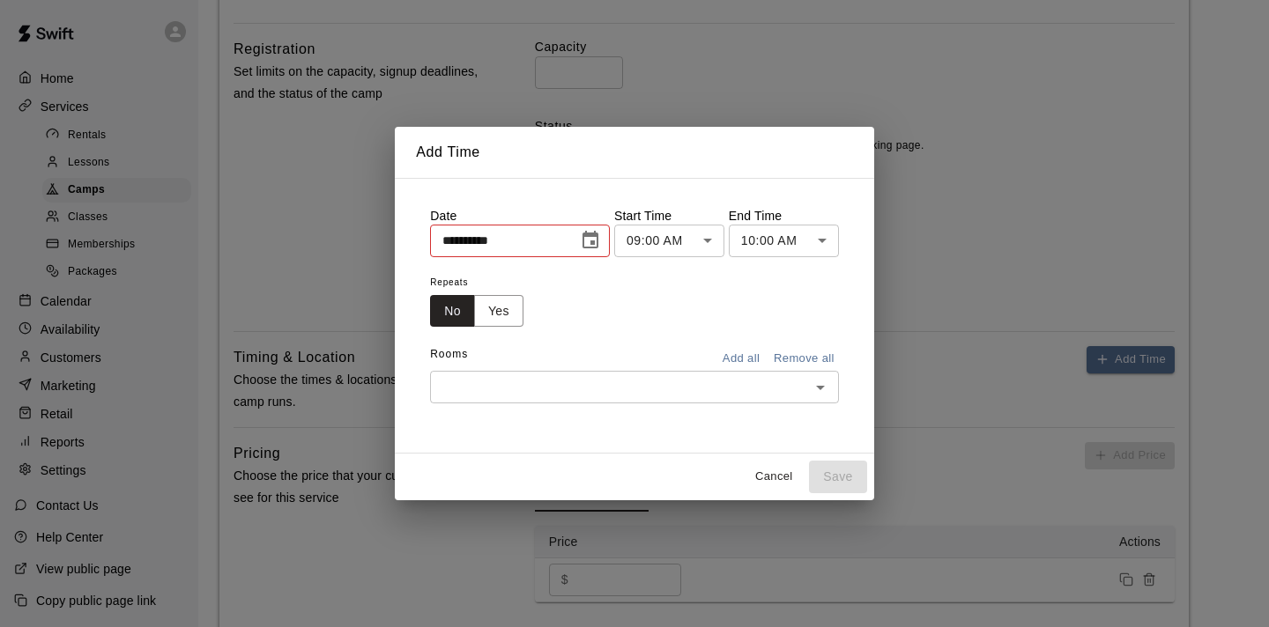
click at [588, 238] on icon "Choose date, selected date is Sep 19, 2025" at bounding box center [590, 240] width 21 height 21
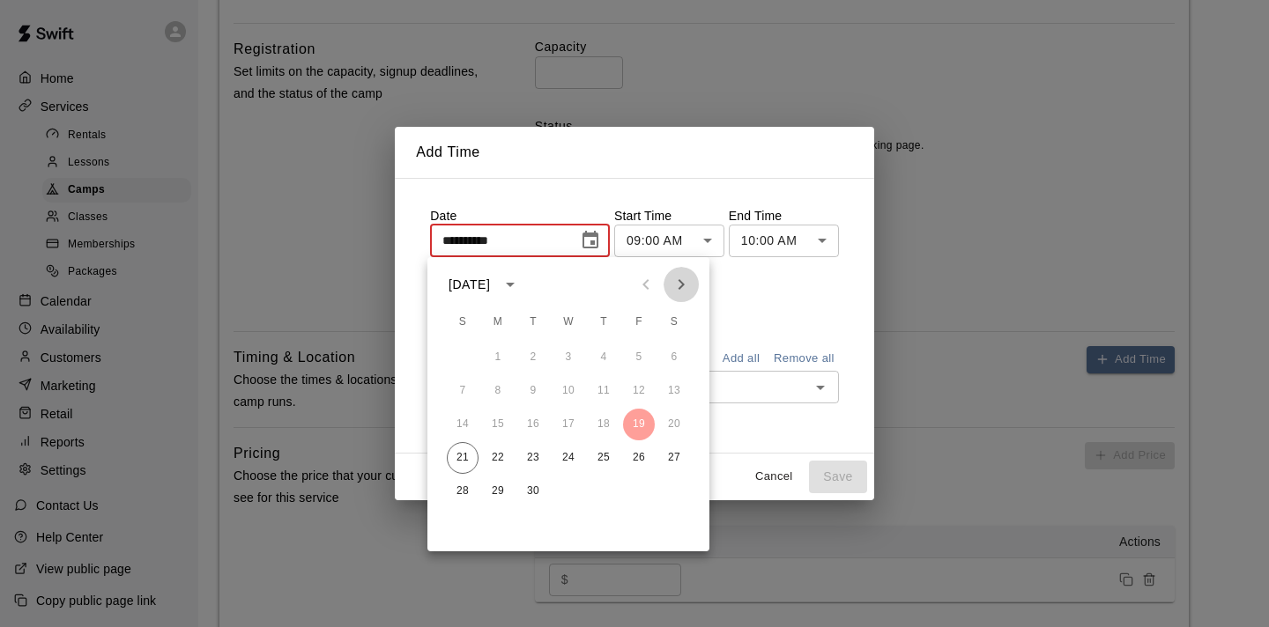
click at [680, 290] on icon "Next month" at bounding box center [681, 284] width 21 height 21
